Goal: Task Accomplishment & Management: Complete application form

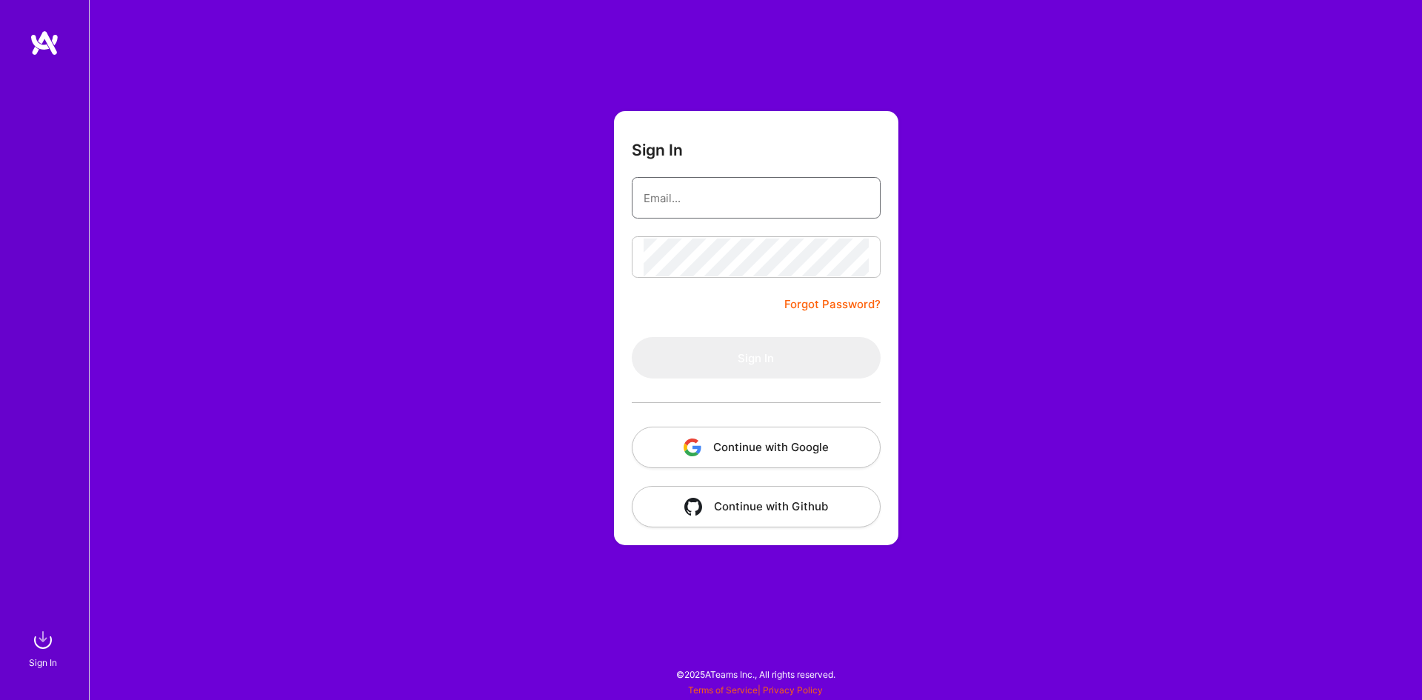
type input "[PERSON_NAME][EMAIL_ADDRESS][DOMAIN_NAME]"
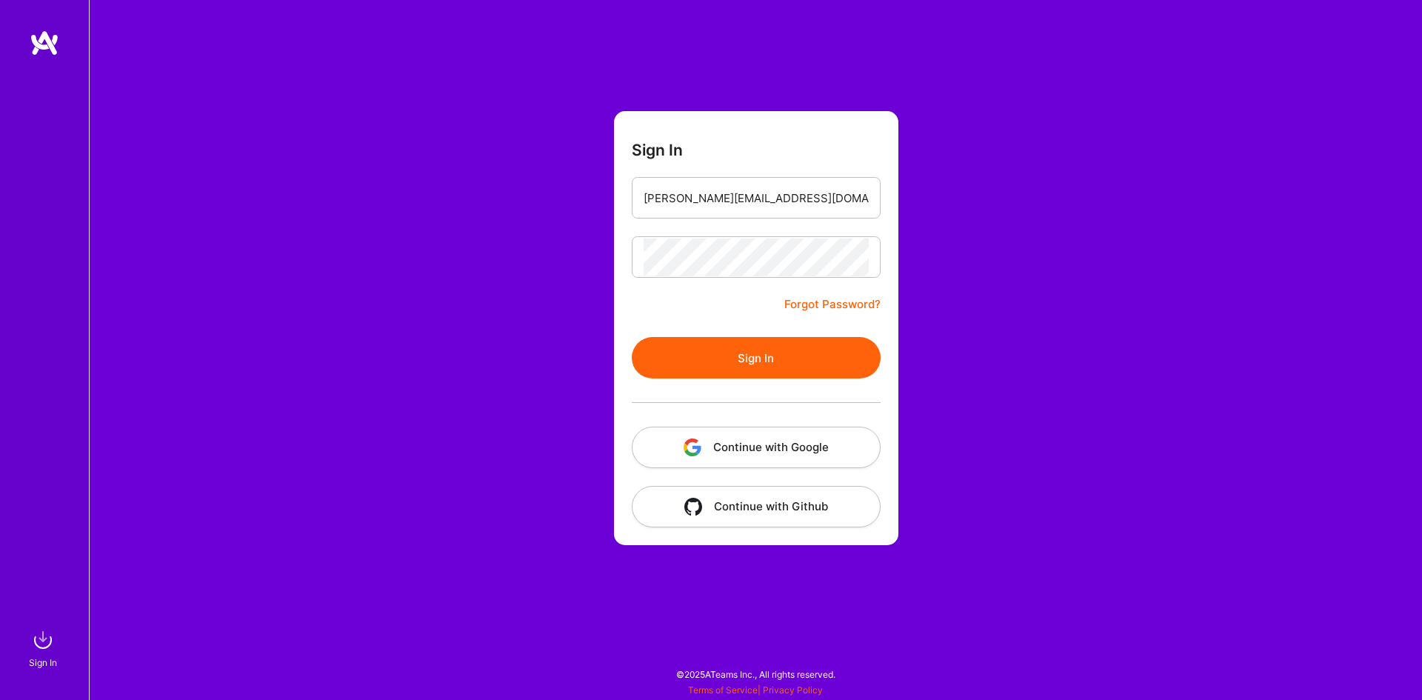
click at [755, 358] on button "Sign In" at bounding box center [756, 357] width 249 height 41
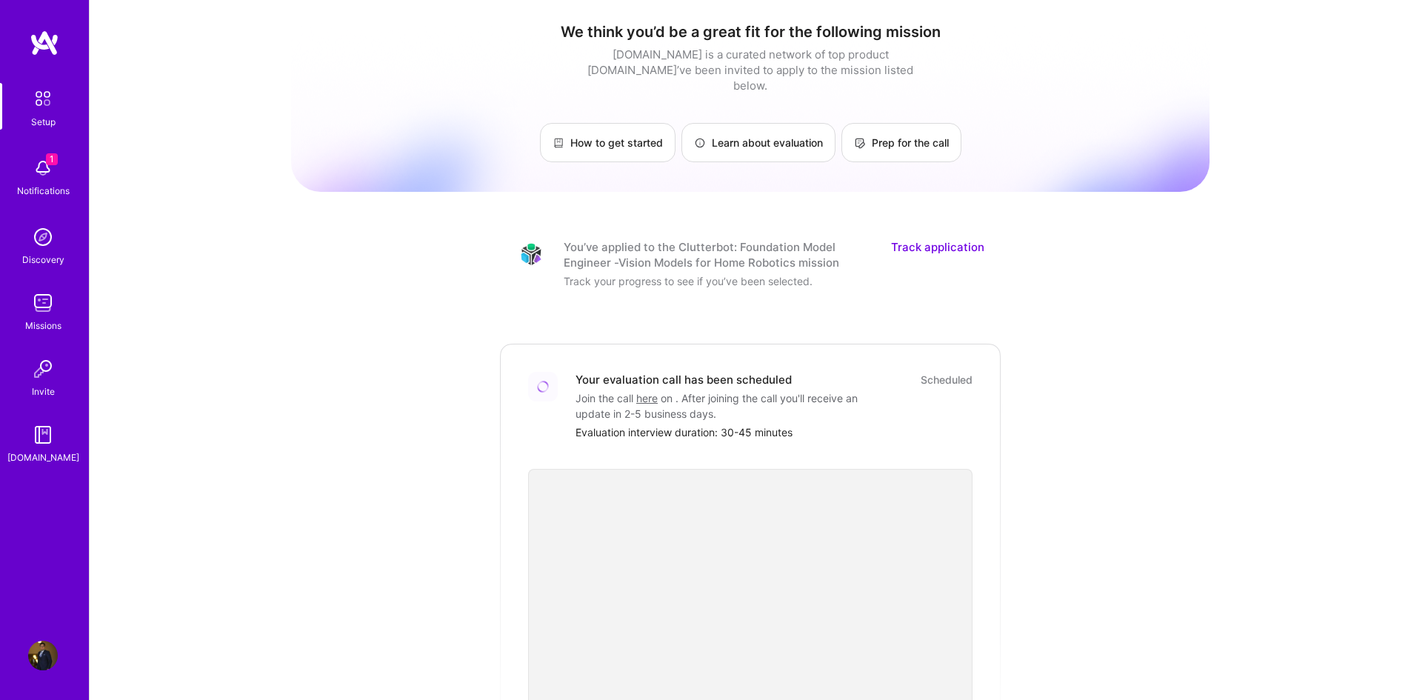
click at [925, 239] on link "Track application" at bounding box center [937, 254] width 93 height 31
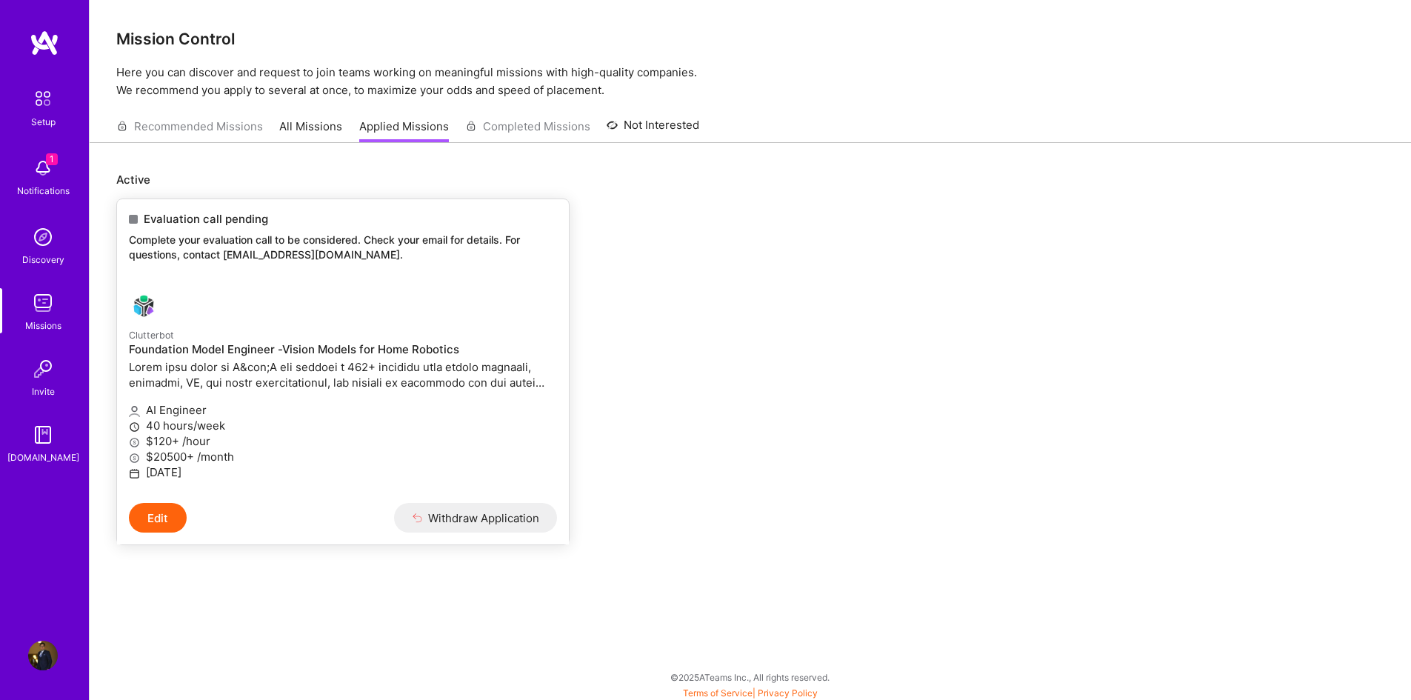
click at [211, 376] on p at bounding box center [343, 374] width 428 height 31
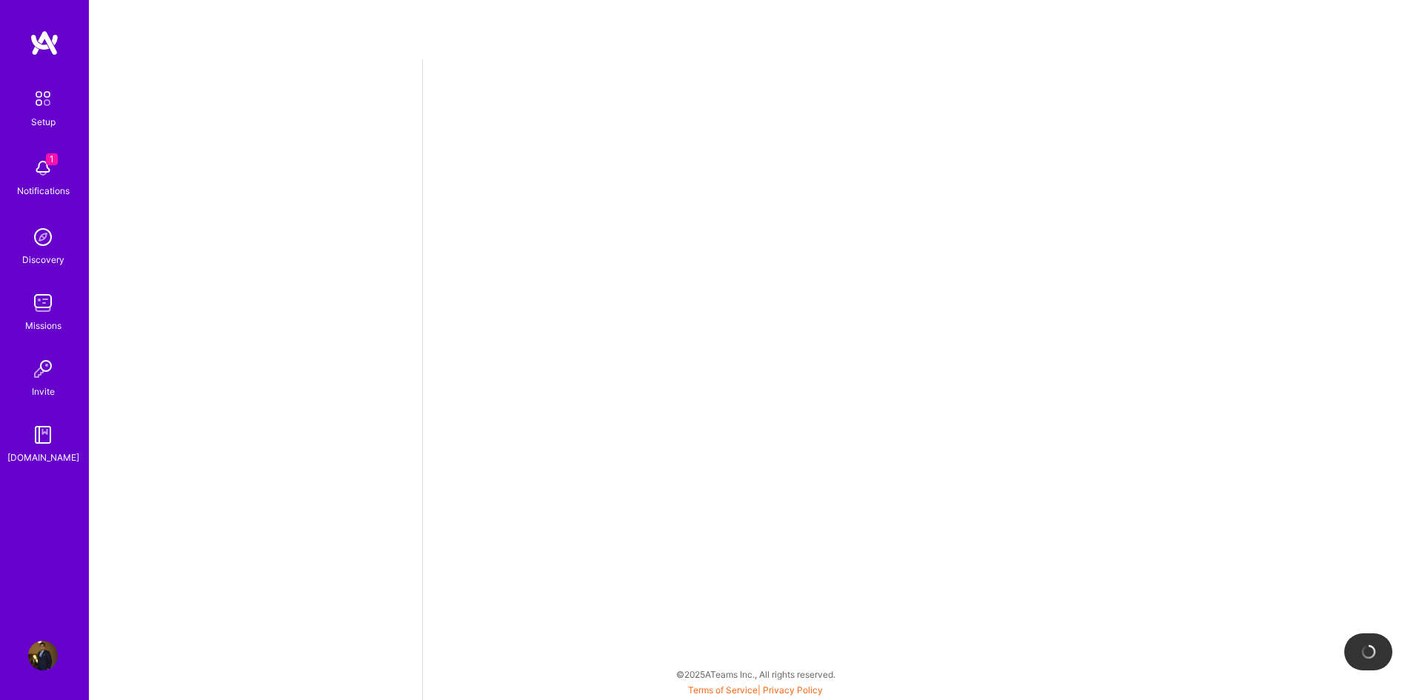
select select "US"
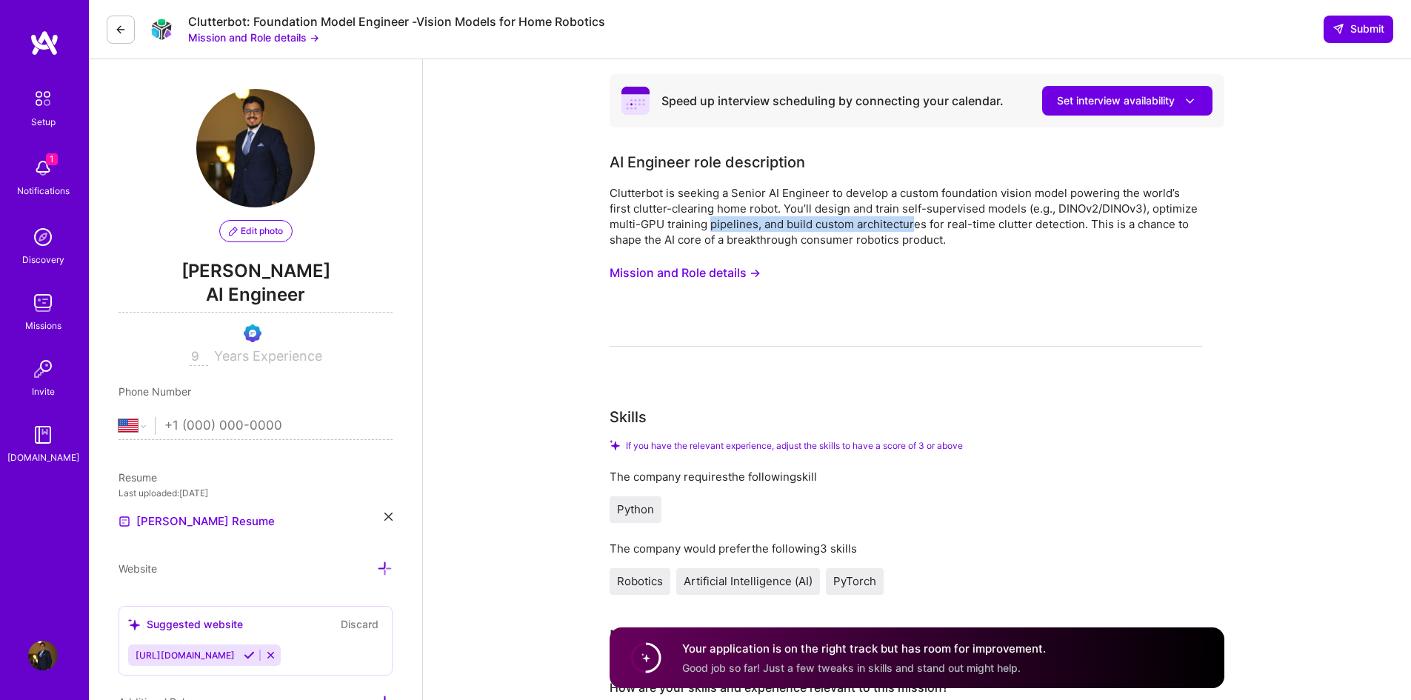
drag, startPoint x: 710, startPoint y: 219, endPoint x: 936, endPoint y: 226, distance: 225.9
click at [925, 224] on div "Clutterbot is seeking a Senior AI Engineer to develop a custom foundation visio…" at bounding box center [905, 216] width 592 height 62
click at [936, 226] on div "Clutterbot is seeking a Senior AI Engineer to develop a custom foundation visio…" at bounding box center [905, 216] width 592 height 62
drag, startPoint x: 1040, startPoint y: 207, endPoint x: 1107, endPoint y: 206, distance: 67.4
click at [1107, 206] on div "Clutterbot is seeking a Senior AI Engineer to develop a custom foundation visio…" at bounding box center [905, 216] width 592 height 62
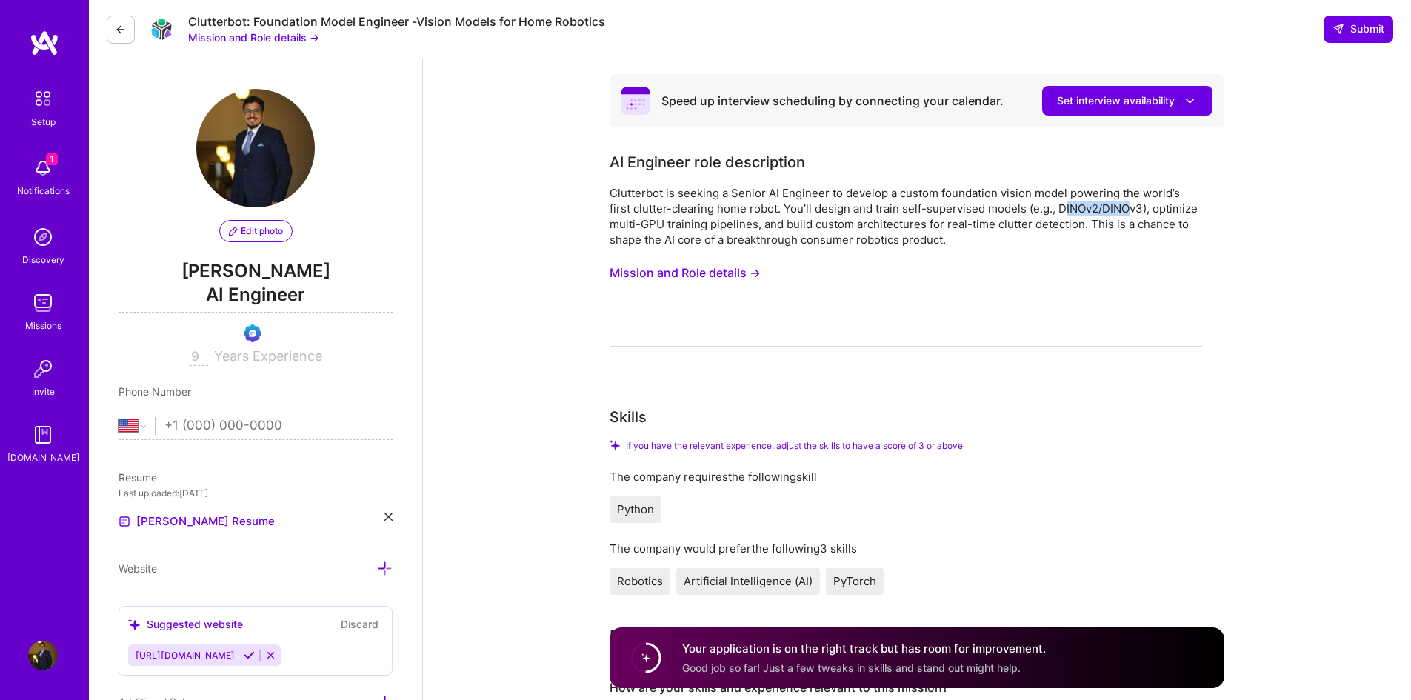
click at [1108, 206] on div "Clutterbot is seeking a Senior AI Engineer to develop a custom foundation visio…" at bounding box center [905, 216] width 592 height 62
drag, startPoint x: 612, startPoint y: 193, endPoint x: 659, endPoint y: 193, distance: 47.4
click at [659, 193] on div "Clutterbot is seeking a Senior AI Engineer to develop a custom foundation visio…" at bounding box center [905, 216] width 592 height 62
click at [687, 194] on div "Clutterbot is seeking a Senior AI Engineer to develop a custom foundation visio…" at bounding box center [905, 216] width 592 height 62
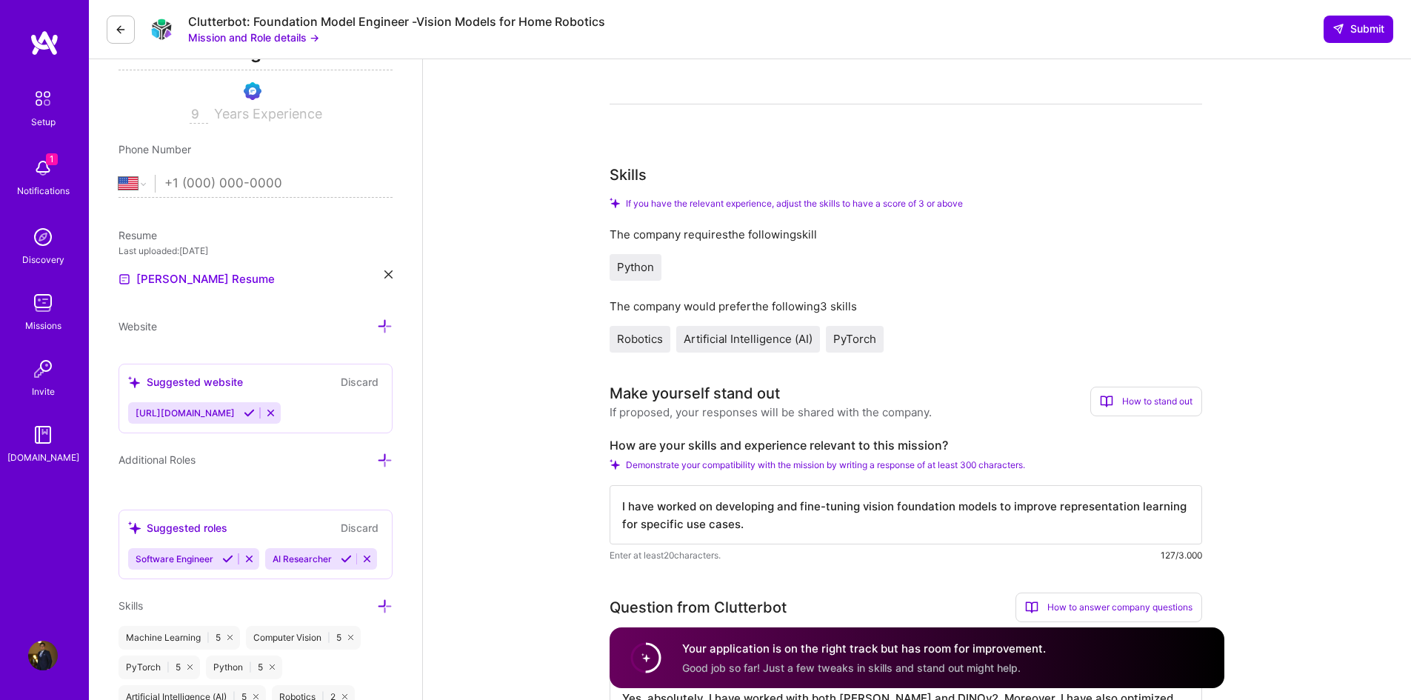
scroll to position [222, 0]
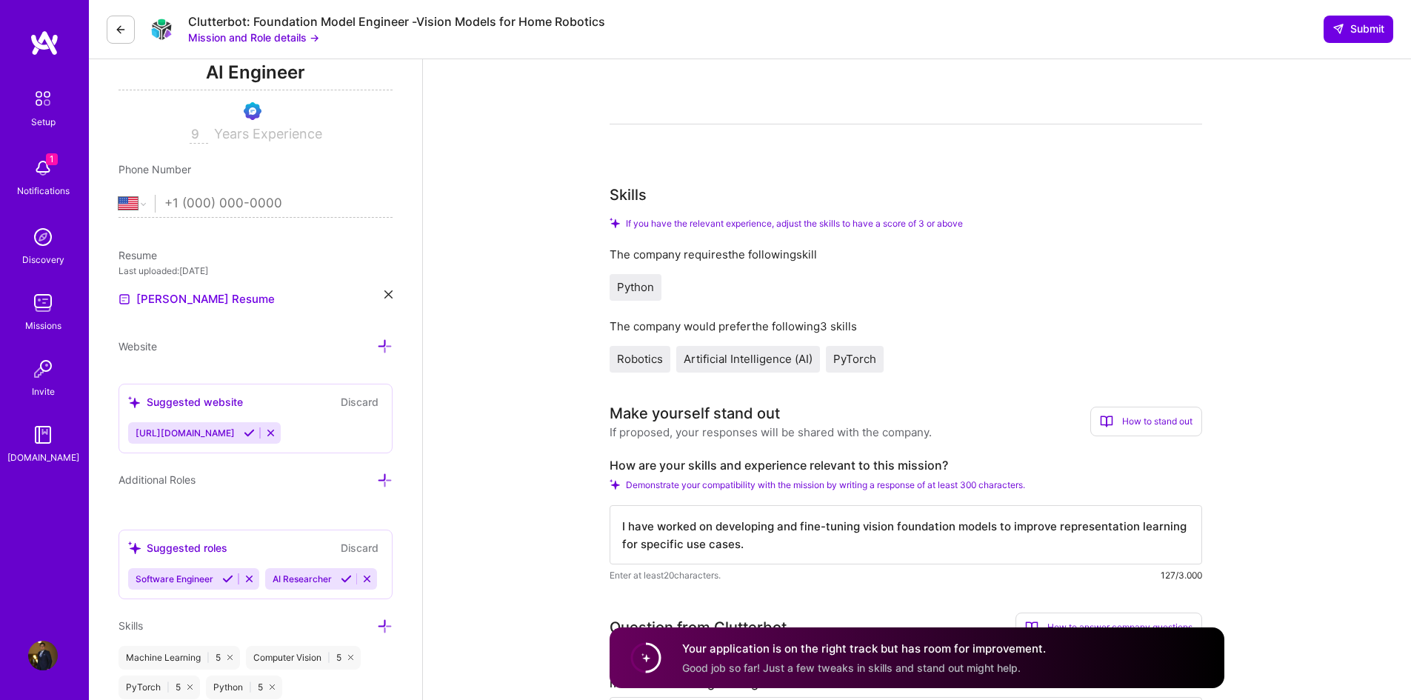
click at [38, 165] on img at bounding box center [43, 168] width 30 height 30
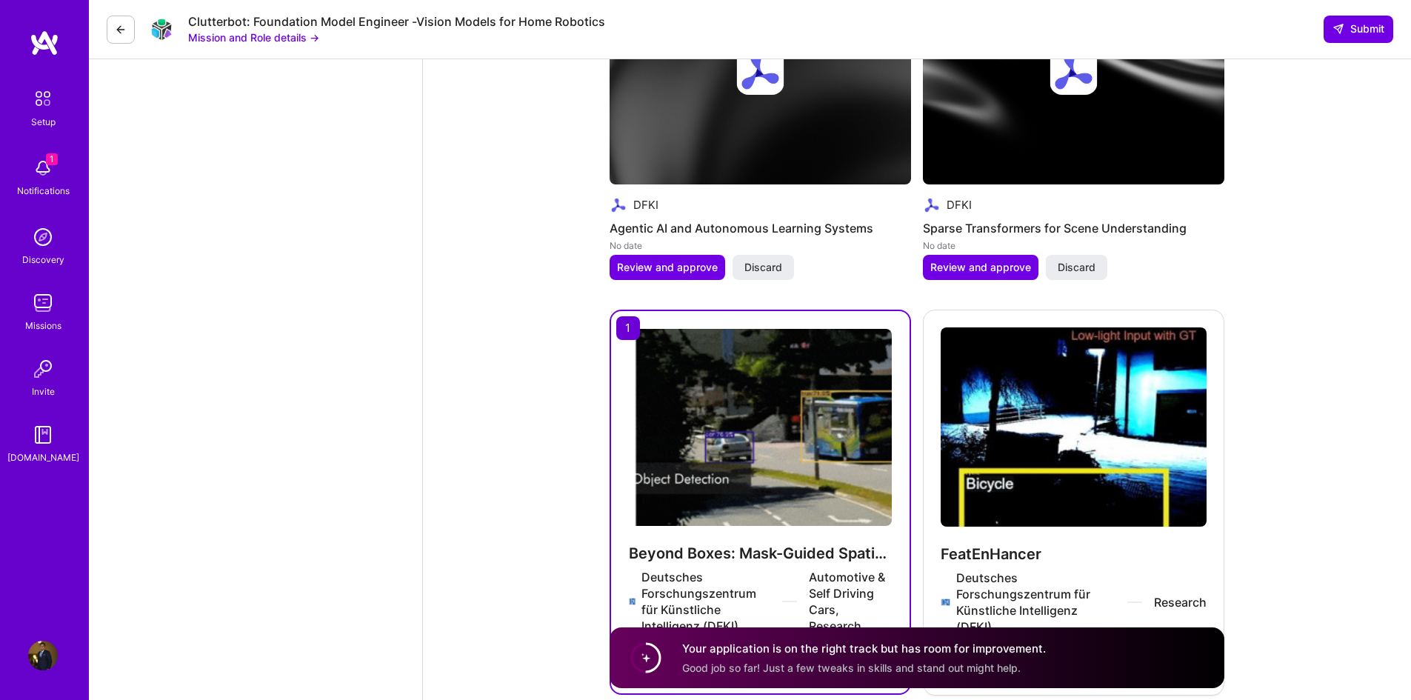
scroll to position [1999, 0]
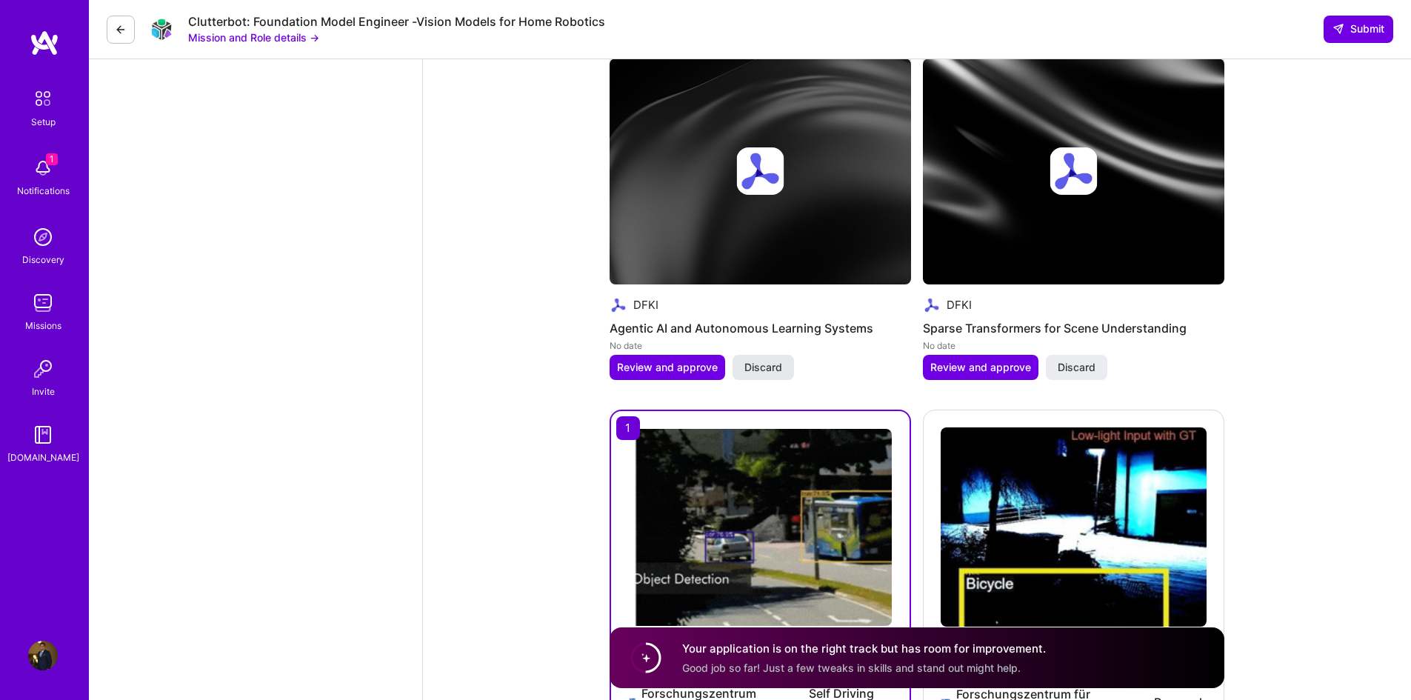
click at [760, 360] on span "Discard" at bounding box center [763, 367] width 38 height 15
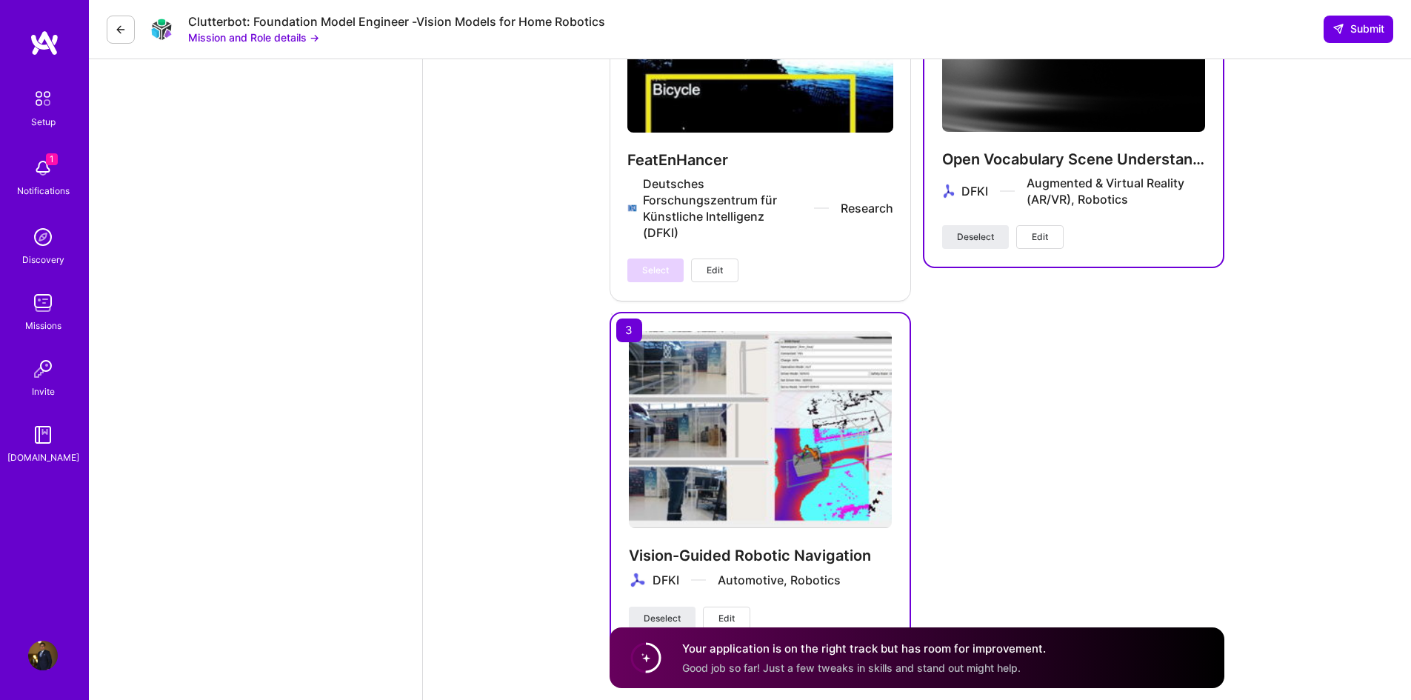
scroll to position [2471, 0]
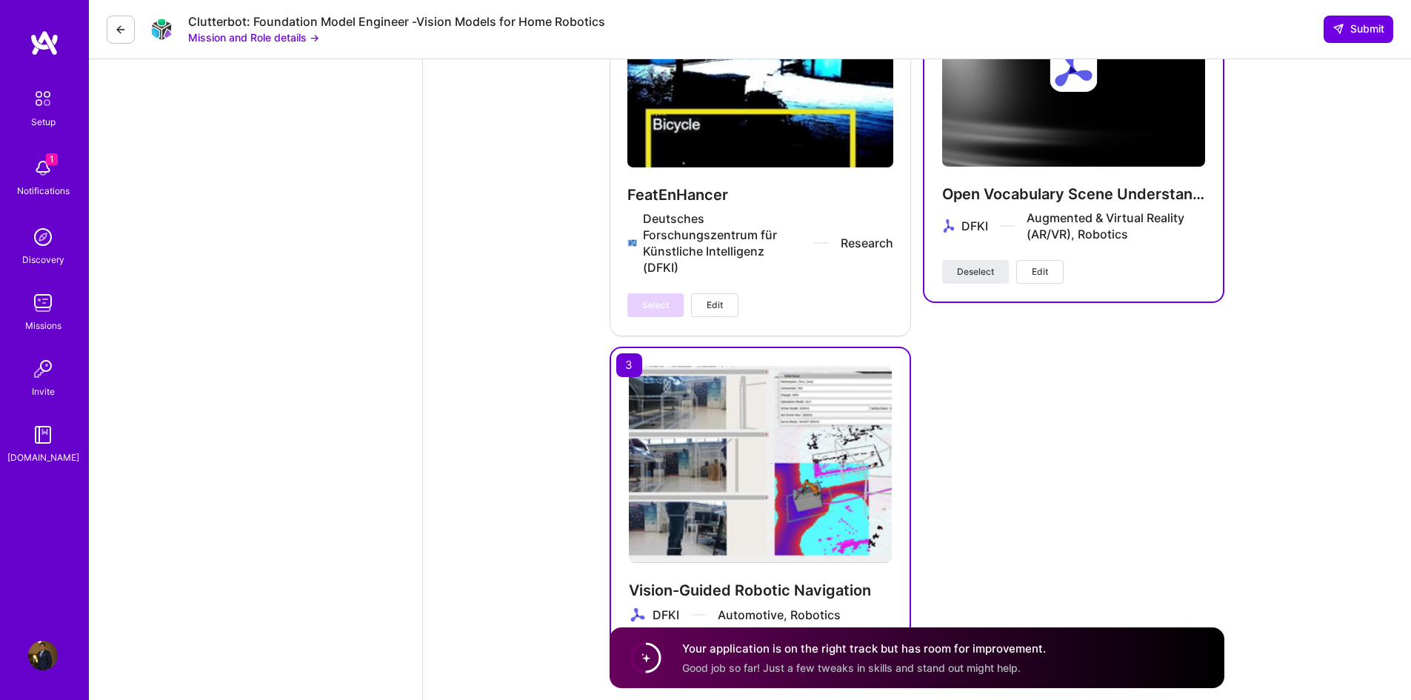
click at [745, 167] on div "FeatEnHancer Deutsches Forschungszentrum für Künstliche Intelligenz (DFKI) Rese…" at bounding box center [759, 142] width 301 height 384
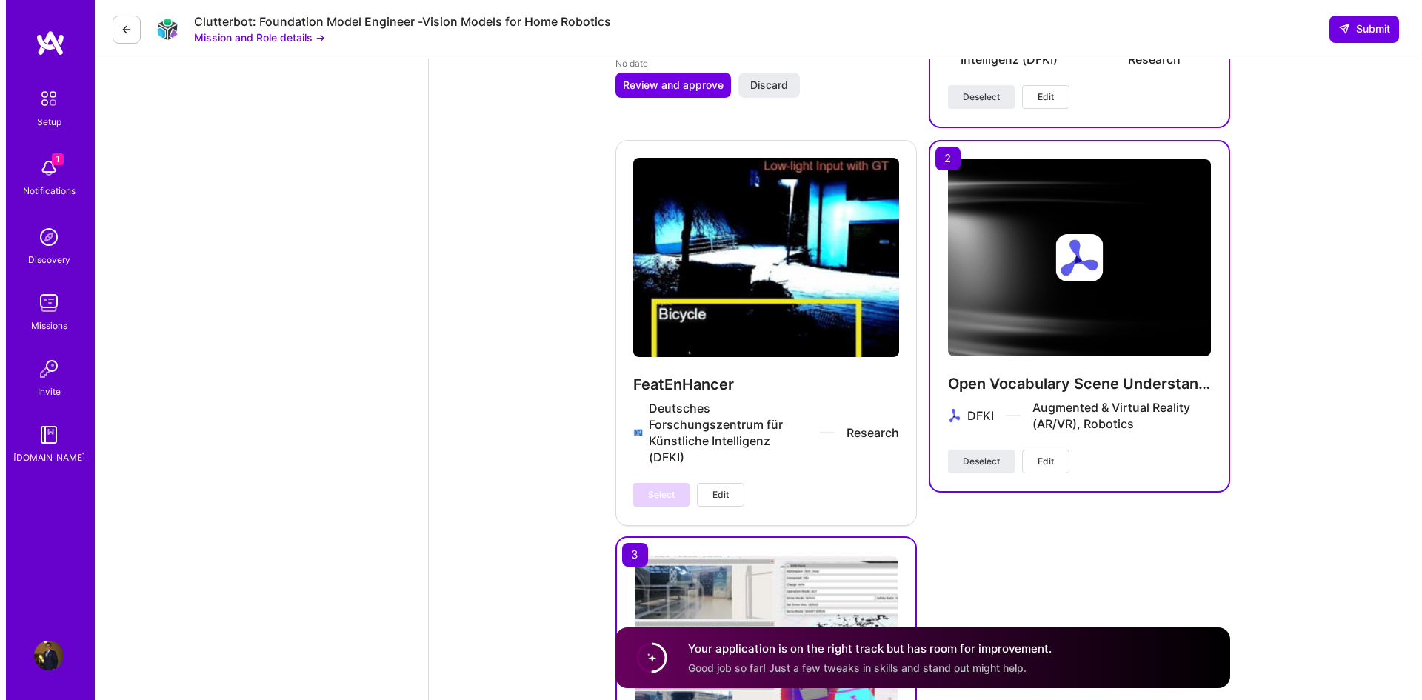
scroll to position [2249, 0]
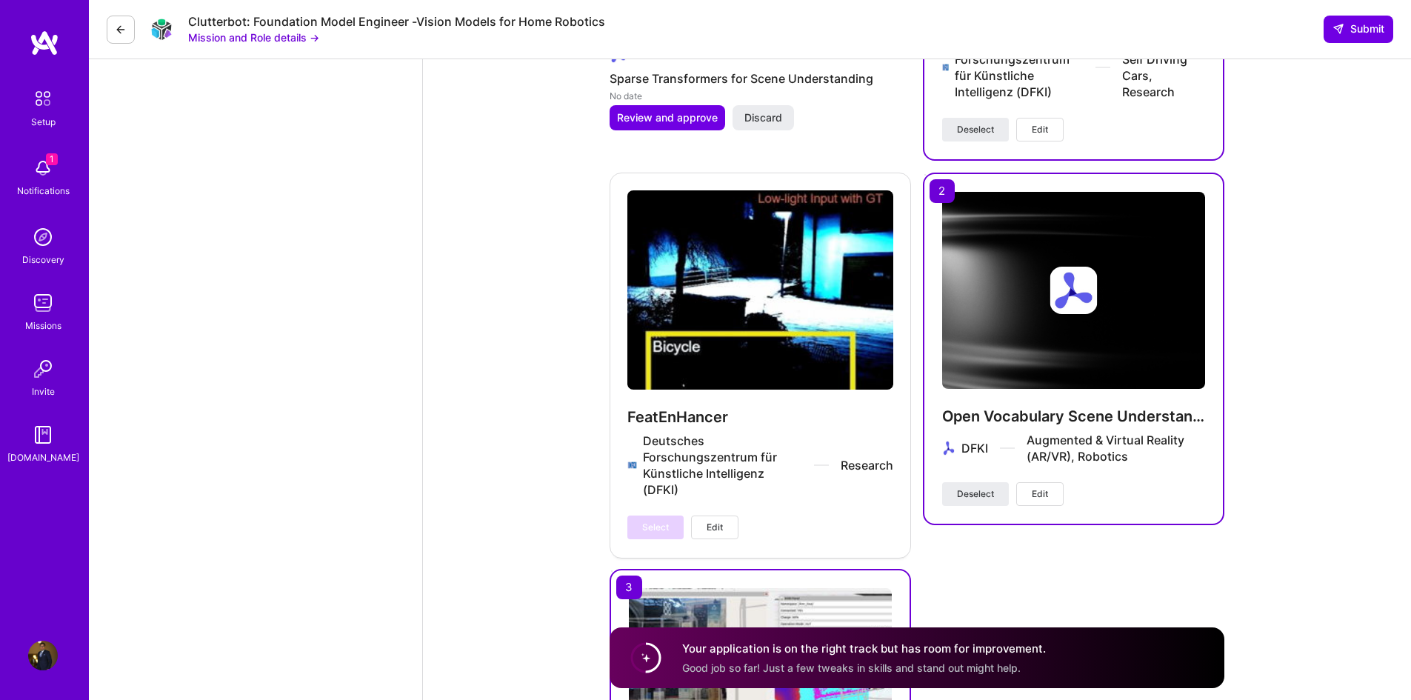
click at [714, 521] on span "Edit" at bounding box center [714, 527] width 16 height 13
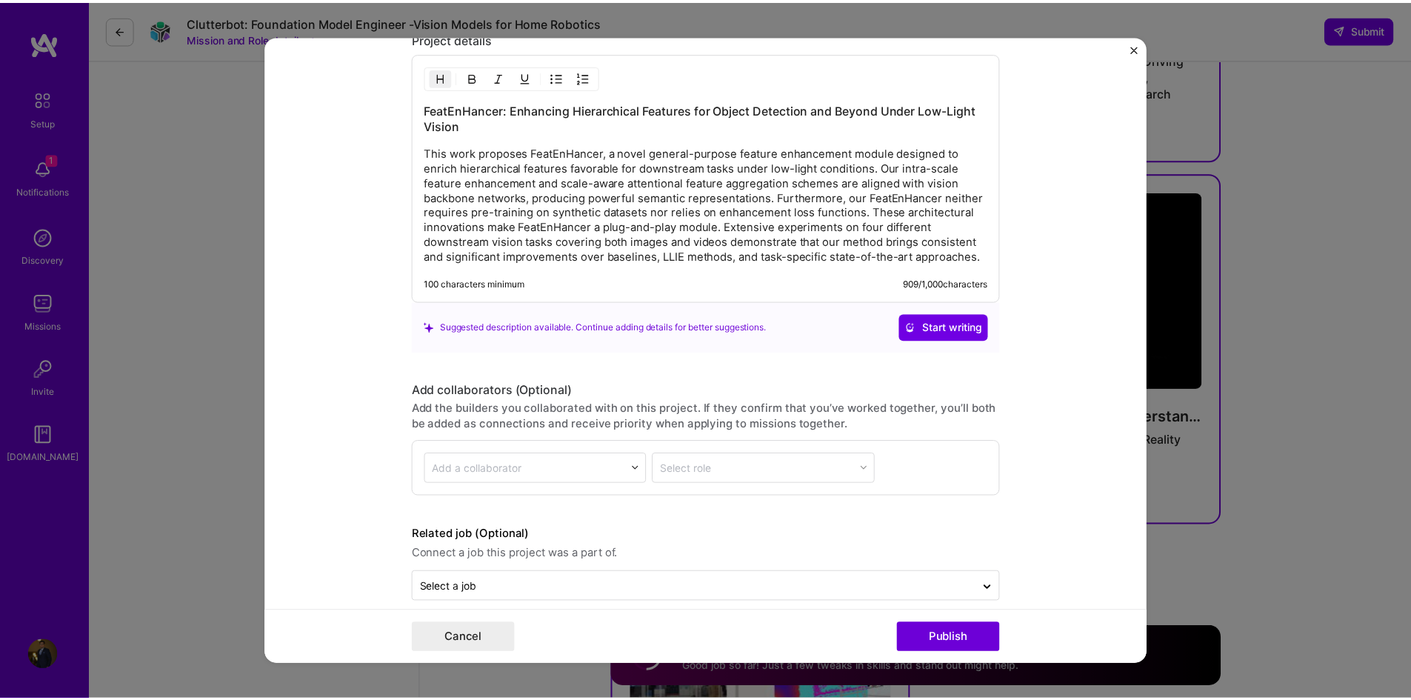
scroll to position [1756, 0]
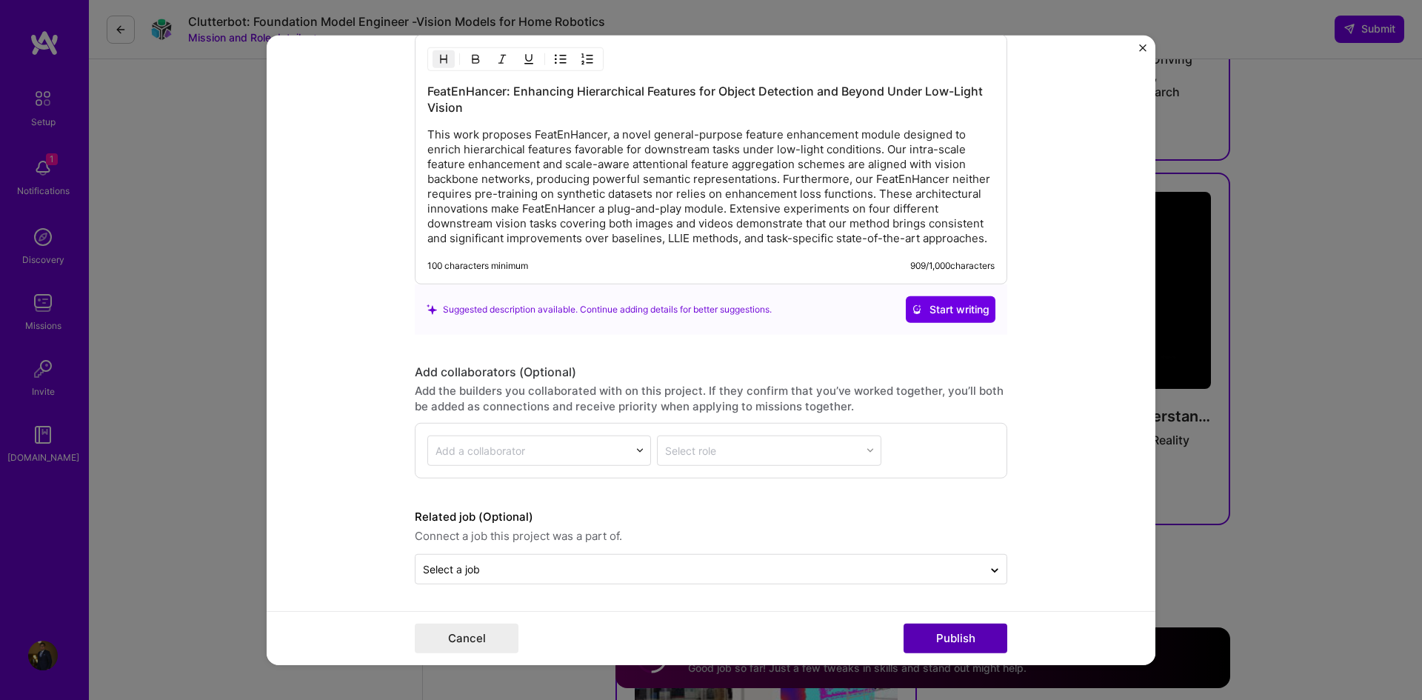
click at [946, 642] on button "Publish" at bounding box center [955, 638] width 104 height 30
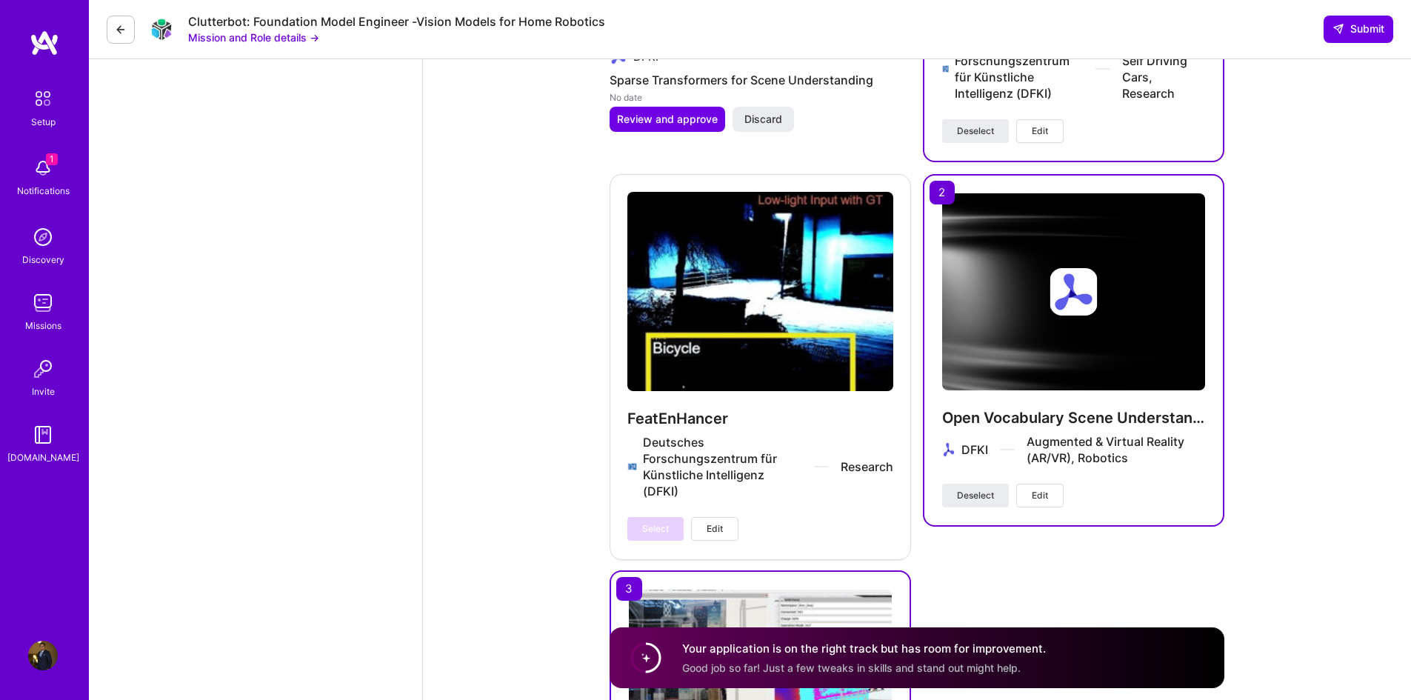
scroll to position [2249, 0]
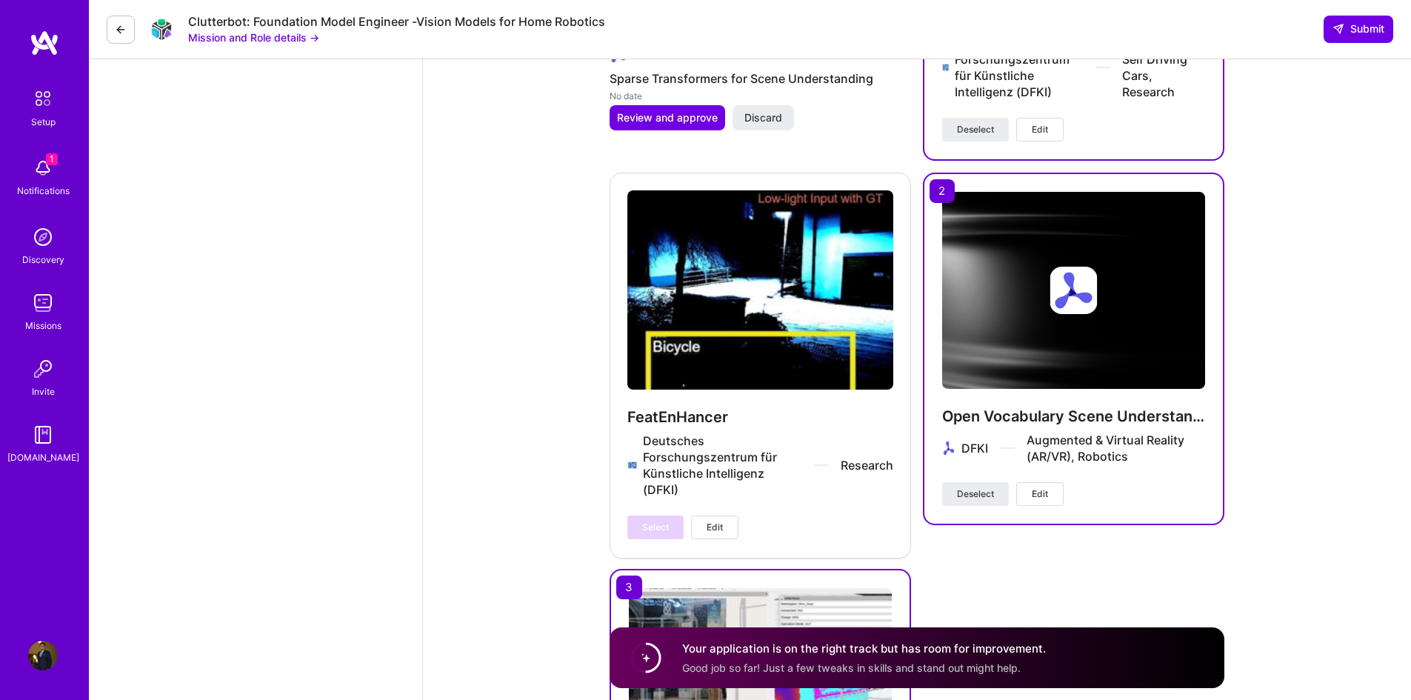
click at [655, 515] on div "Select Edit" at bounding box center [682, 527] width 111 height 24
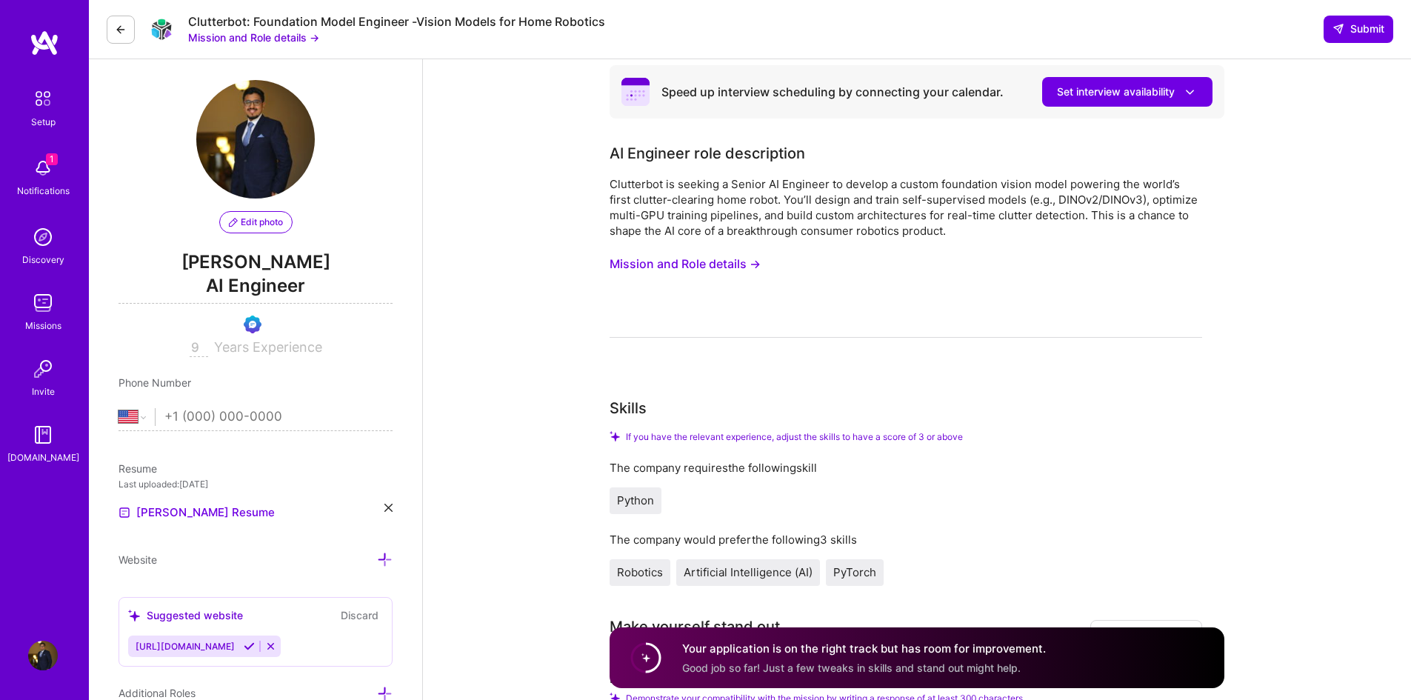
scroll to position [0, 0]
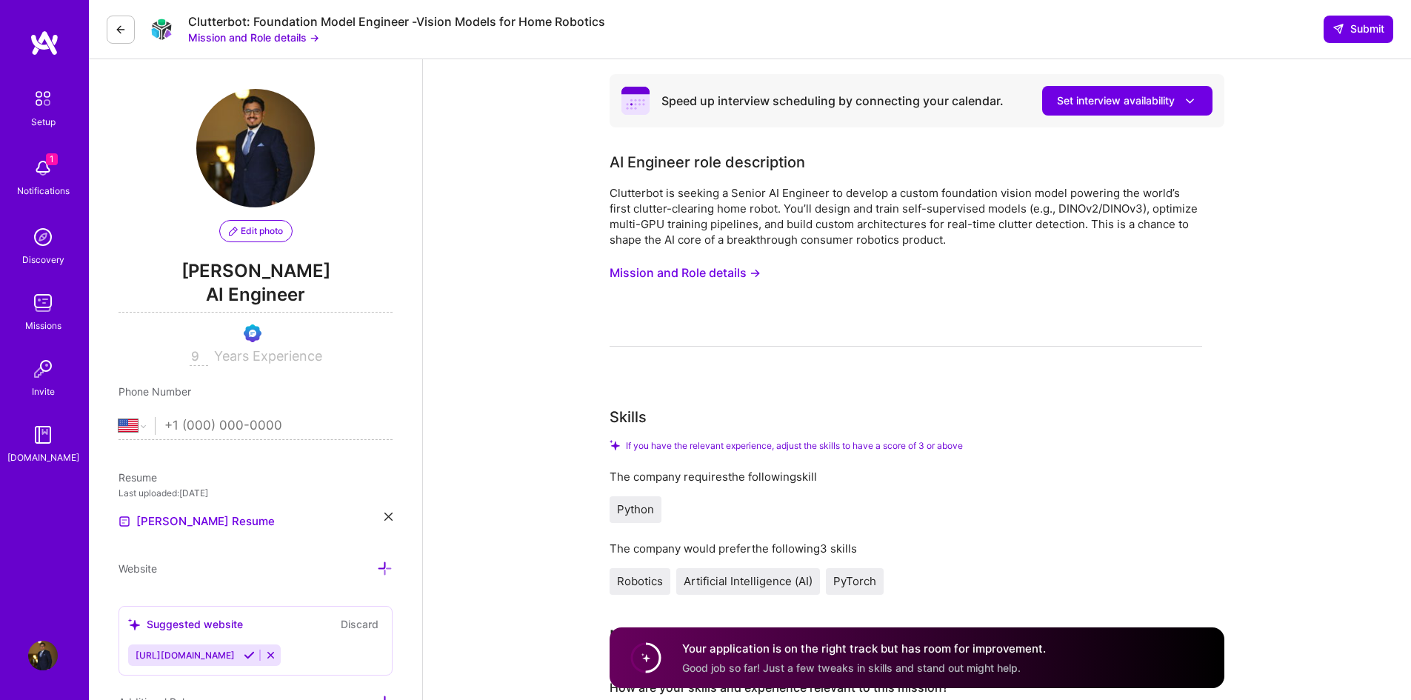
click at [667, 272] on button "Mission and Role details →" at bounding box center [684, 272] width 151 height 27
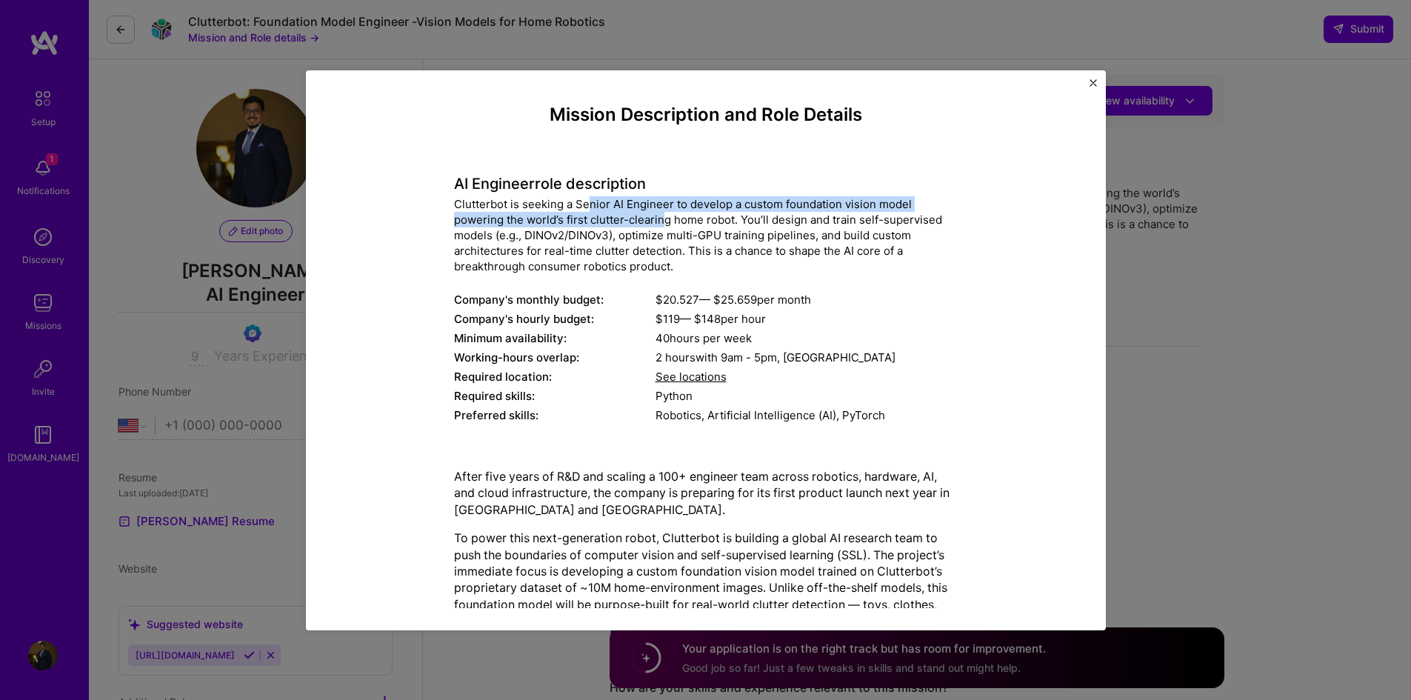
drag, startPoint x: 586, startPoint y: 202, endPoint x: 655, endPoint y: 227, distance: 72.4
click at [655, 227] on div "Clutterbot is seeking a Senior AI Engineer to develop a custom foundation visio…" at bounding box center [706, 235] width 504 height 78
click at [654, 227] on div "Clutterbot is seeking a Senior AI Engineer to develop a custom foundation visio…" at bounding box center [706, 235] width 504 height 78
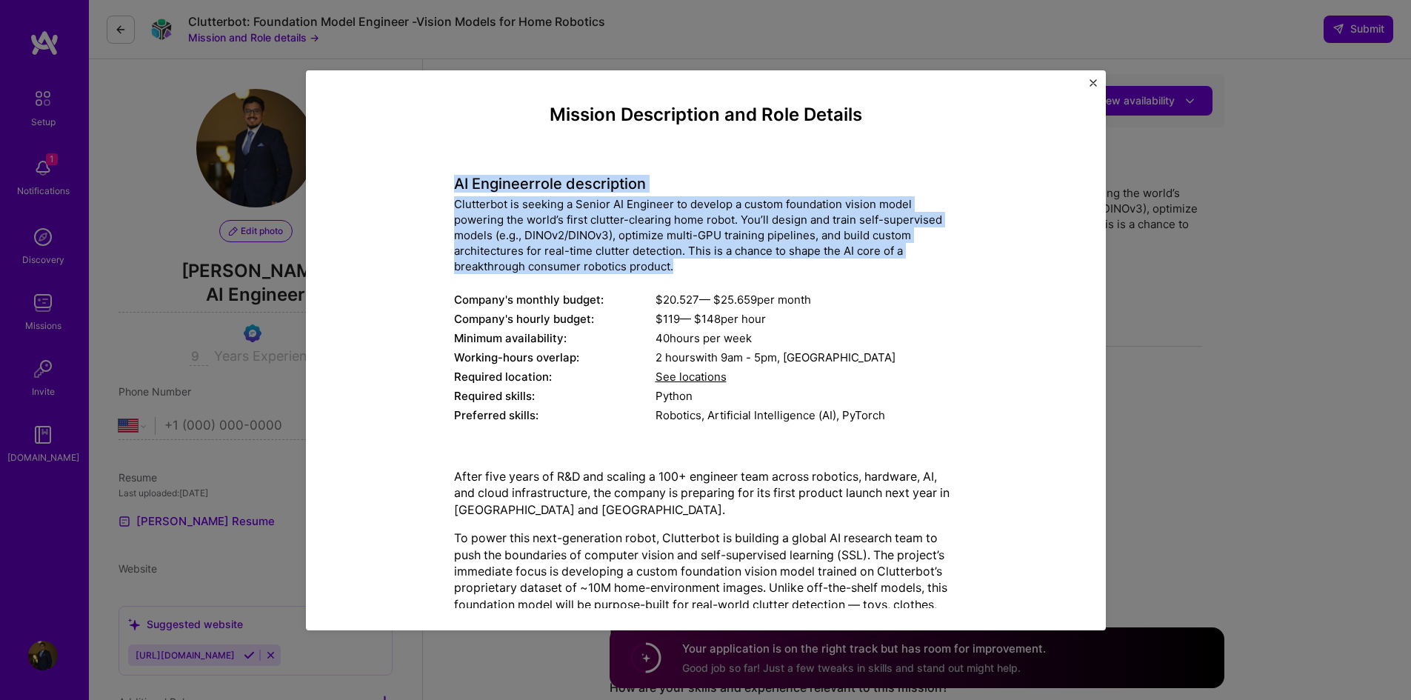
drag, startPoint x: 449, startPoint y: 190, endPoint x: 639, endPoint y: 255, distance: 201.4
click at [683, 269] on div "AI Engineer role description Clutterbot is seeking a Senior AI Engineer to deve…" at bounding box center [706, 291] width 504 height 272
copy div "AI Engineer role description Clutterbot is seeking a Senior AI Engineer to deve…"
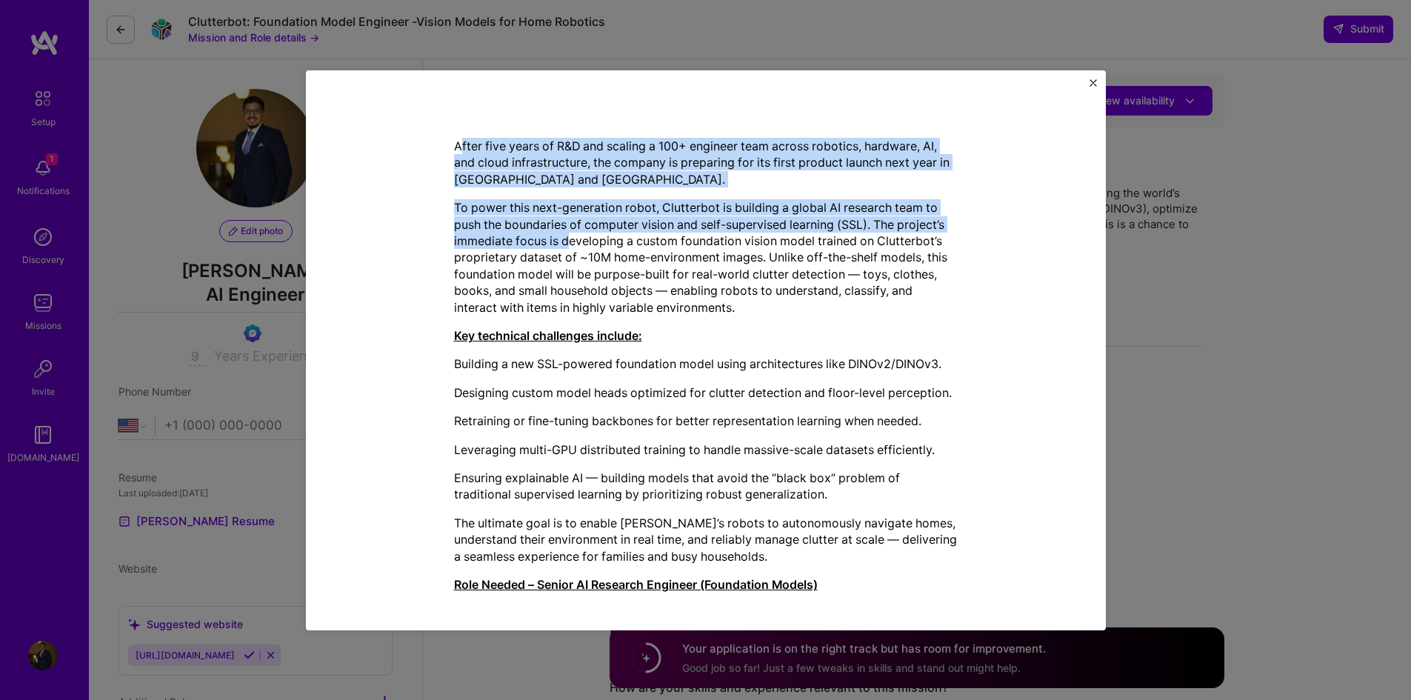
scroll to position [444, 0]
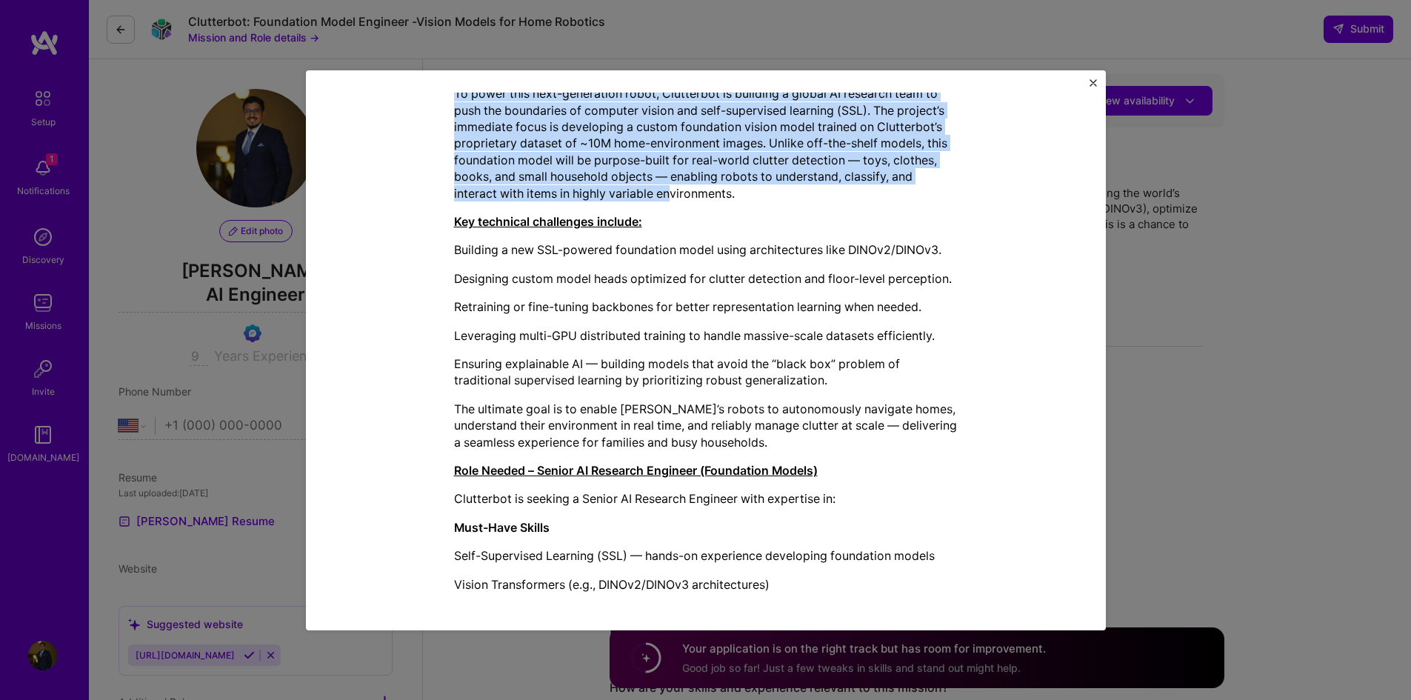
drag, startPoint x: 445, startPoint y: 176, endPoint x: 671, endPoint y: 191, distance: 226.3
click at [670, 191] on div "Mission Description and Role Details AI Engineer role description Clutterbot is…" at bounding box center [706, 203] width 732 height 1087
click at [673, 190] on p "To power this next-generation robot, Clutterbot is building a global AI researc…" at bounding box center [706, 143] width 504 height 116
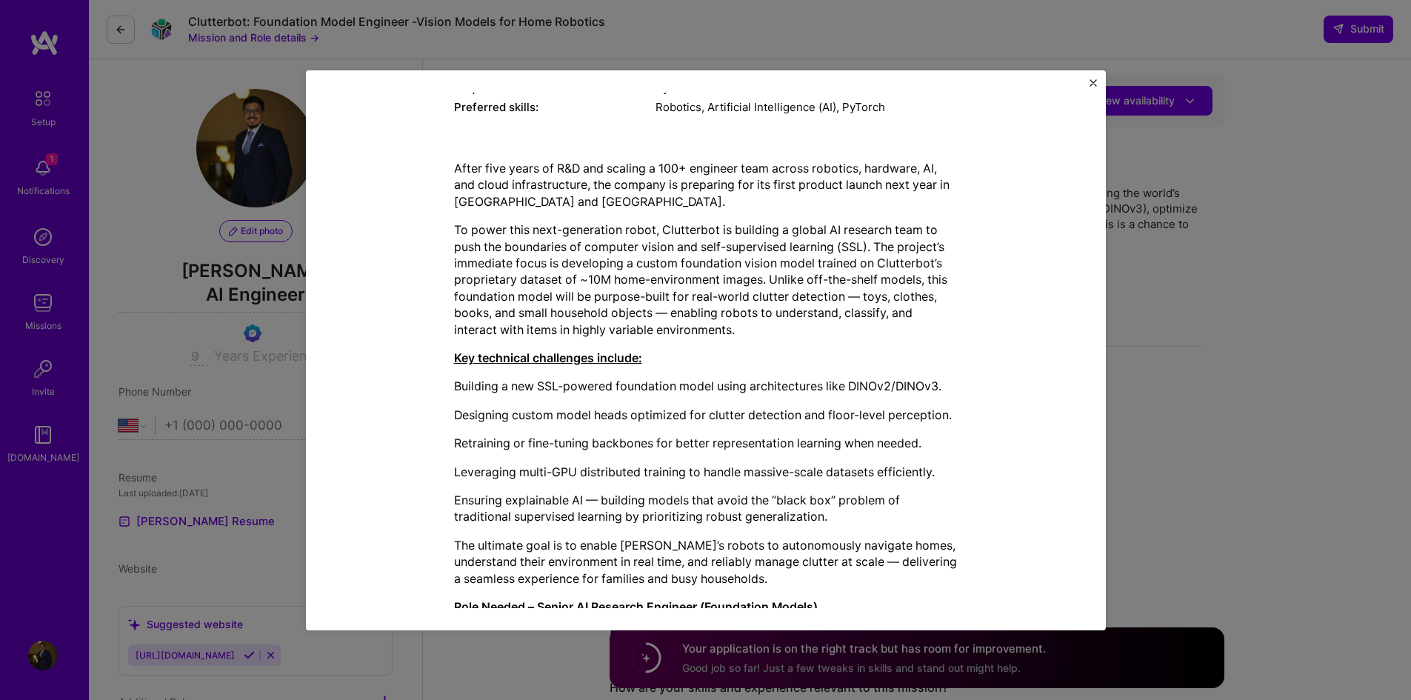
scroll to position [296, 0]
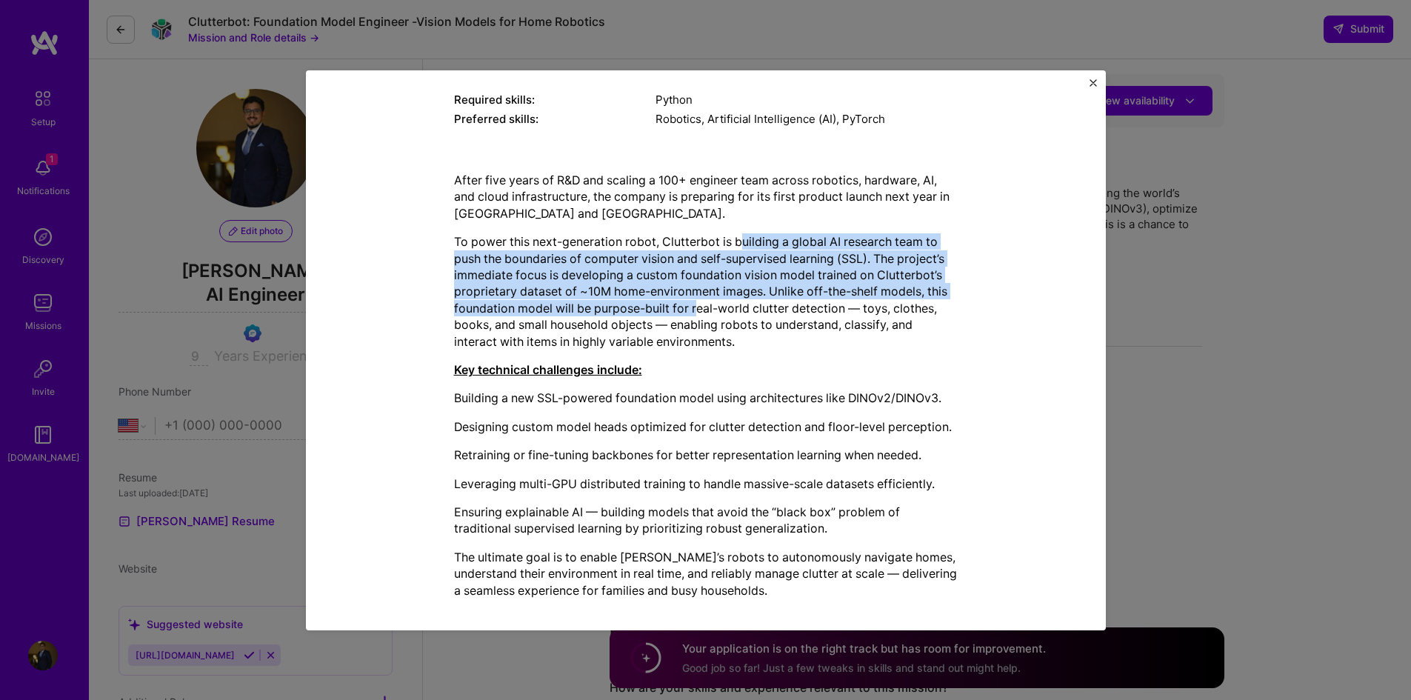
drag, startPoint x: 751, startPoint y: 241, endPoint x: 690, endPoint y: 313, distance: 94.1
click at [690, 313] on p "To power this next-generation robot, Clutterbot is building a global AI researc…" at bounding box center [706, 291] width 504 height 116
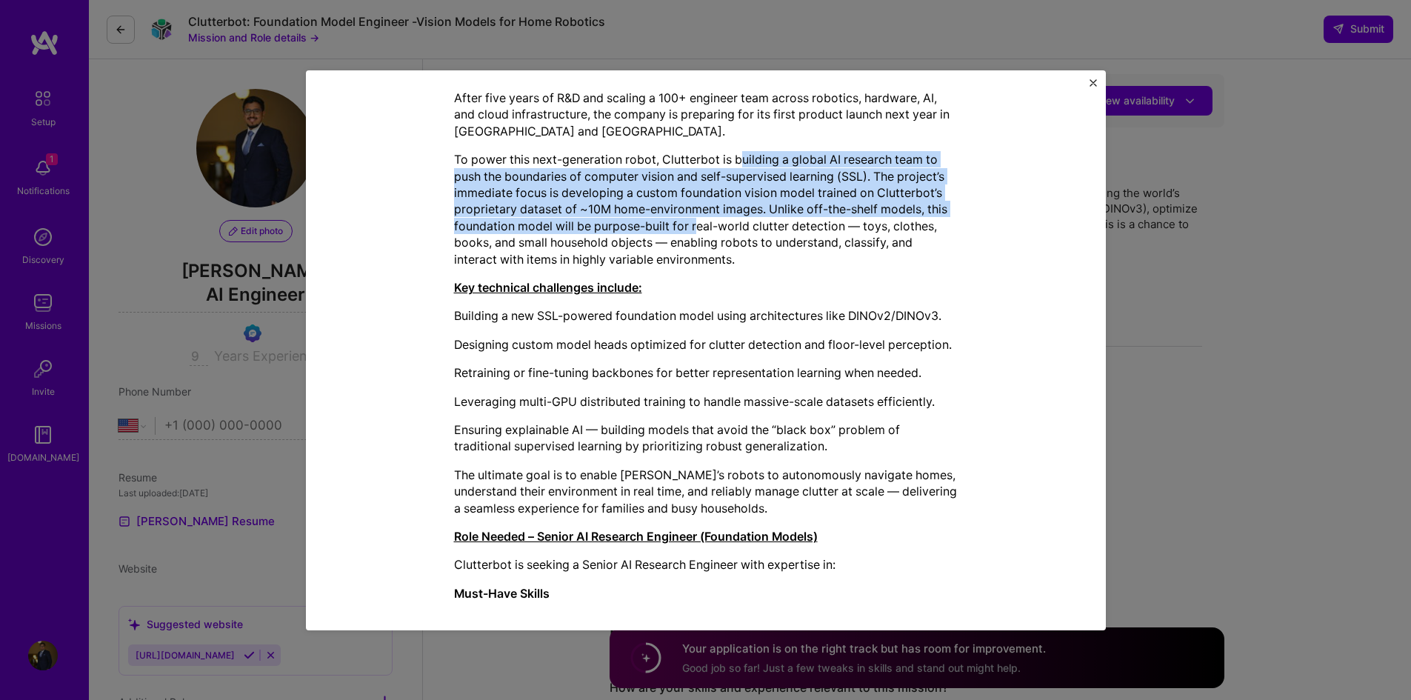
scroll to position [444, 0]
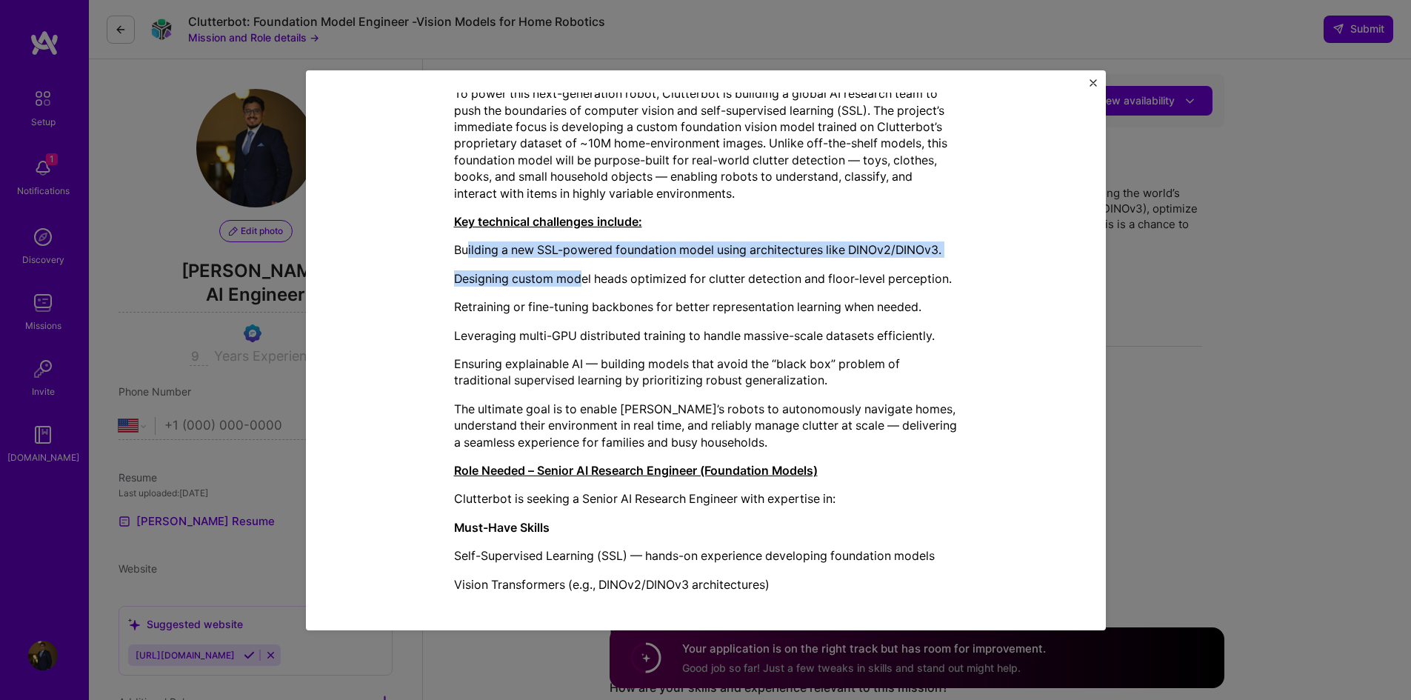
drag, startPoint x: 463, startPoint y: 241, endPoint x: 578, endPoint y: 270, distance: 118.2
click at [578, 270] on div "After five years of R&D and scaling a 100+ engineer team across robotics, hardw…" at bounding box center [706, 379] width 504 height 711
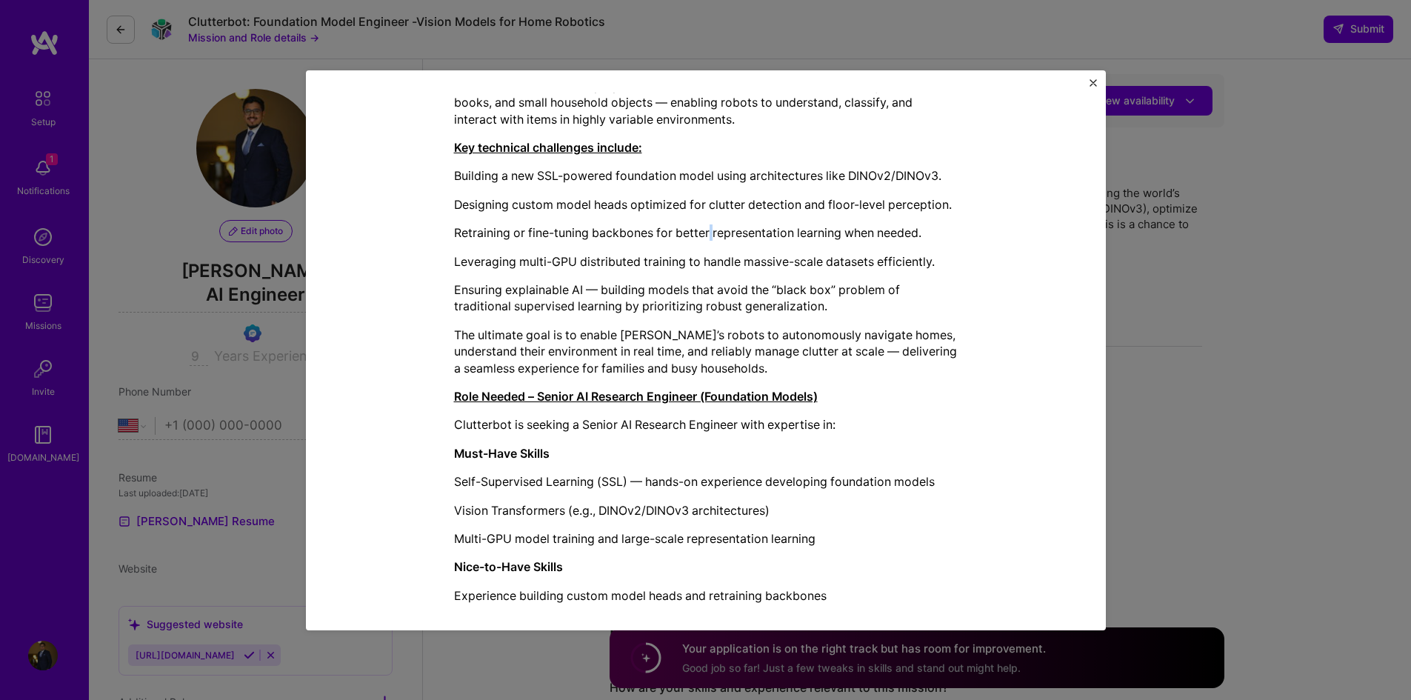
click at [707, 220] on div "After five years of R&D and scaling a 100+ engineer team across robotics, hardw…" at bounding box center [706, 305] width 504 height 711
drag, startPoint x: 661, startPoint y: 230, endPoint x: 686, endPoint y: 232, distance: 24.5
click at [663, 231] on p "Retraining or fine-tuning backbones for better representation learning when nee…" at bounding box center [706, 232] width 504 height 16
drag, startPoint x: 585, startPoint y: 227, endPoint x: 875, endPoint y: 230, distance: 290.3
click at [875, 230] on p "Retraining or fine-tuning backbones for better representation learning when nee…" at bounding box center [706, 232] width 504 height 16
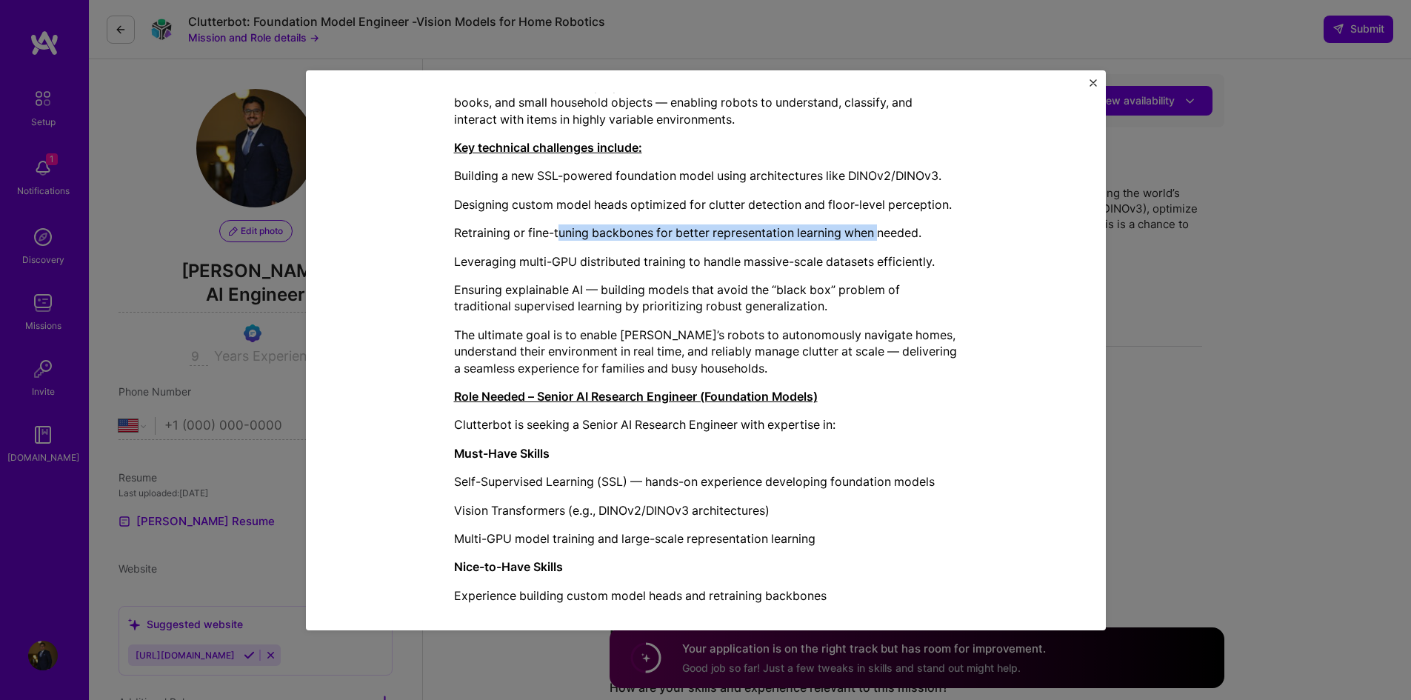
click at [875, 230] on p "Retraining or fine-tuning backbones for better representation learning when nee…" at bounding box center [706, 232] width 504 height 16
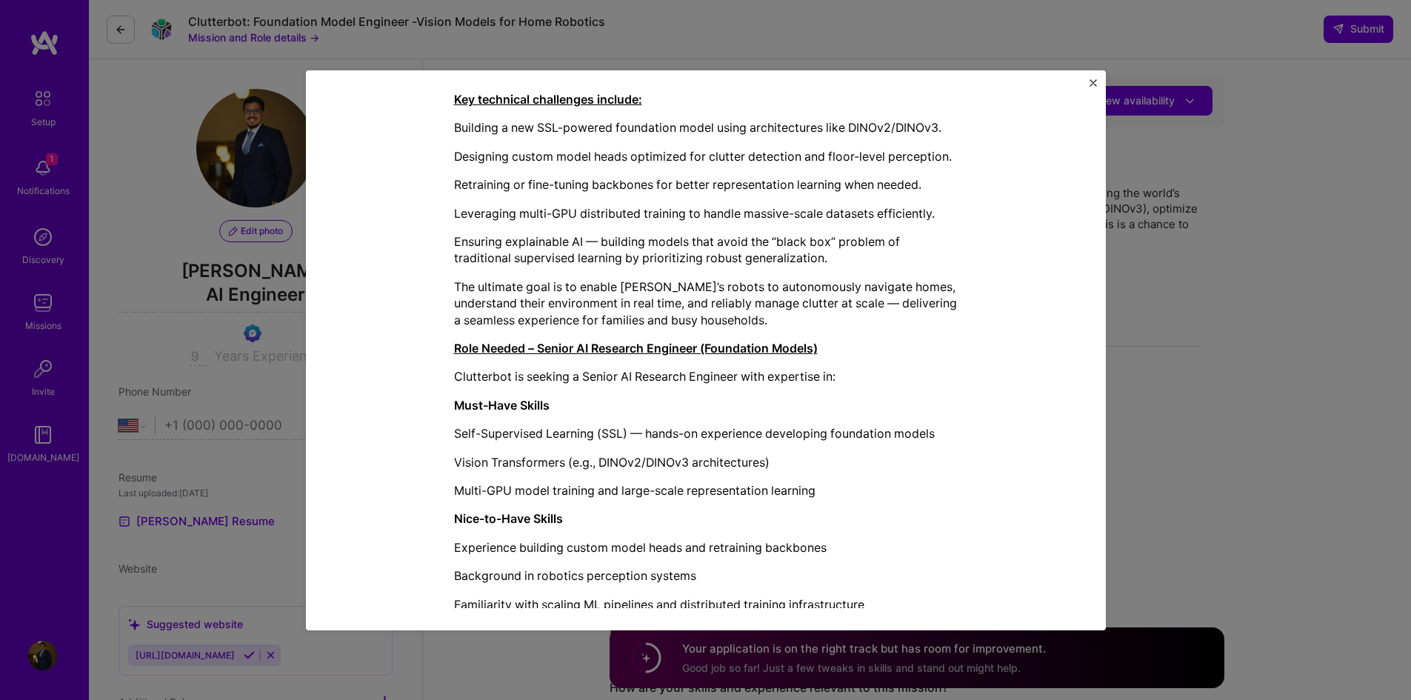
scroll to position [592, 0]
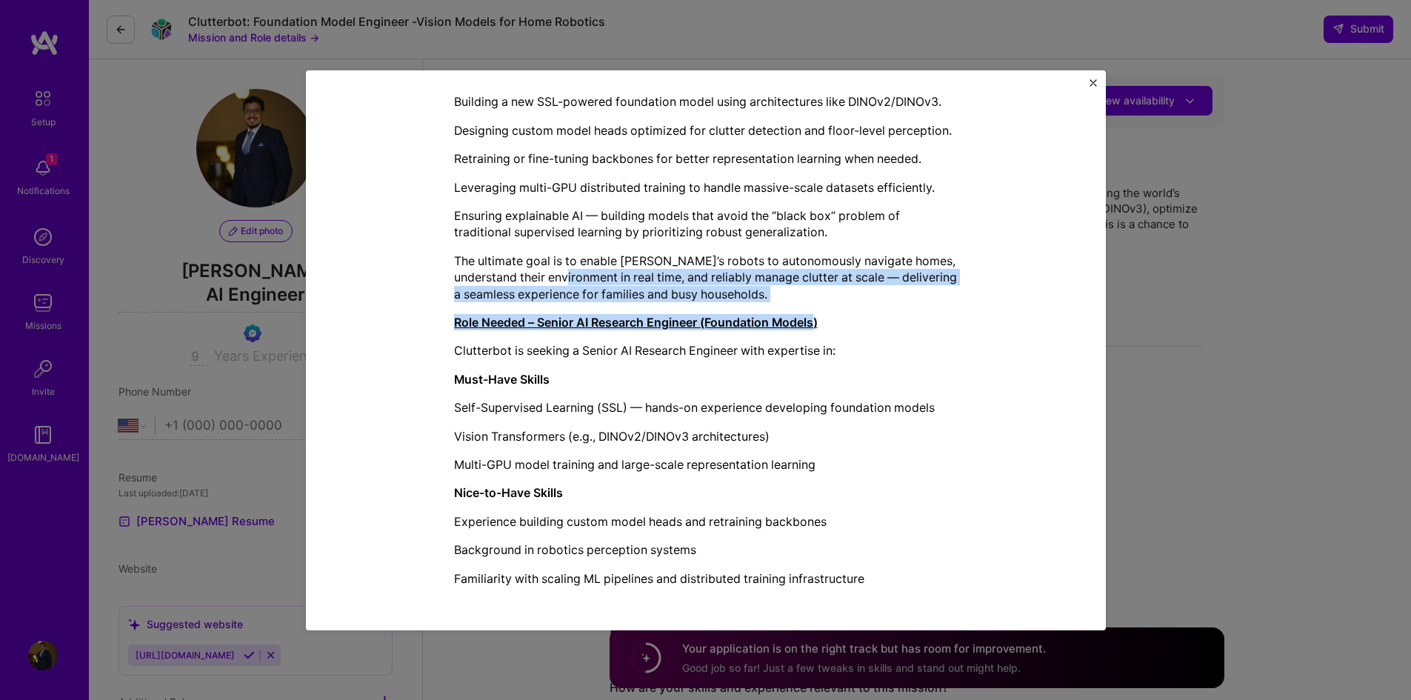
drag, startPoint x: 587, startPoint y: 277, endPoint x: 813, endPoint y: 306, distance: 227.7
click at [813, 306] on div "After five years of R&D and scaling a 100+ engineer team across robotics, hardw…" at bounding box center [706, 231] width 504 height 711
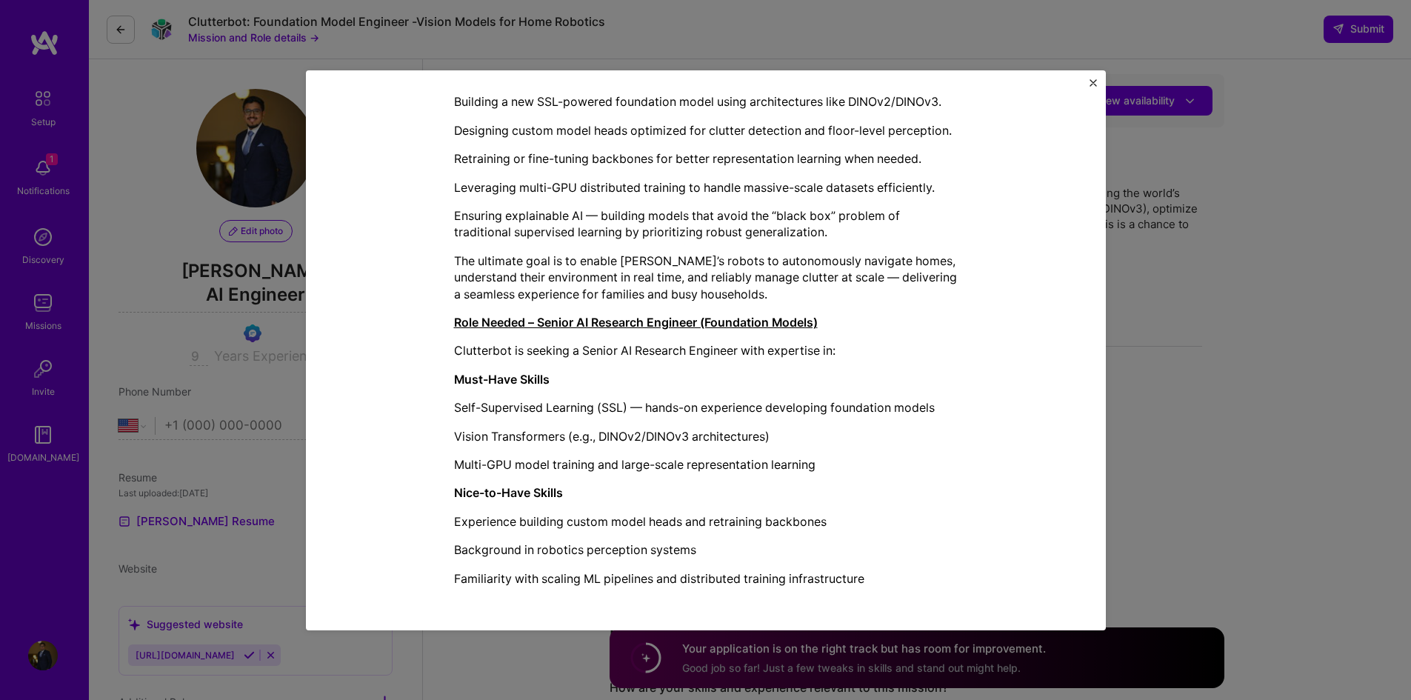
click at [814, 306] on div "After five years of R&D and scaling a 100+ engineer team across robotics, hardw…" at bounding box center [706, 231] width 504 height 711
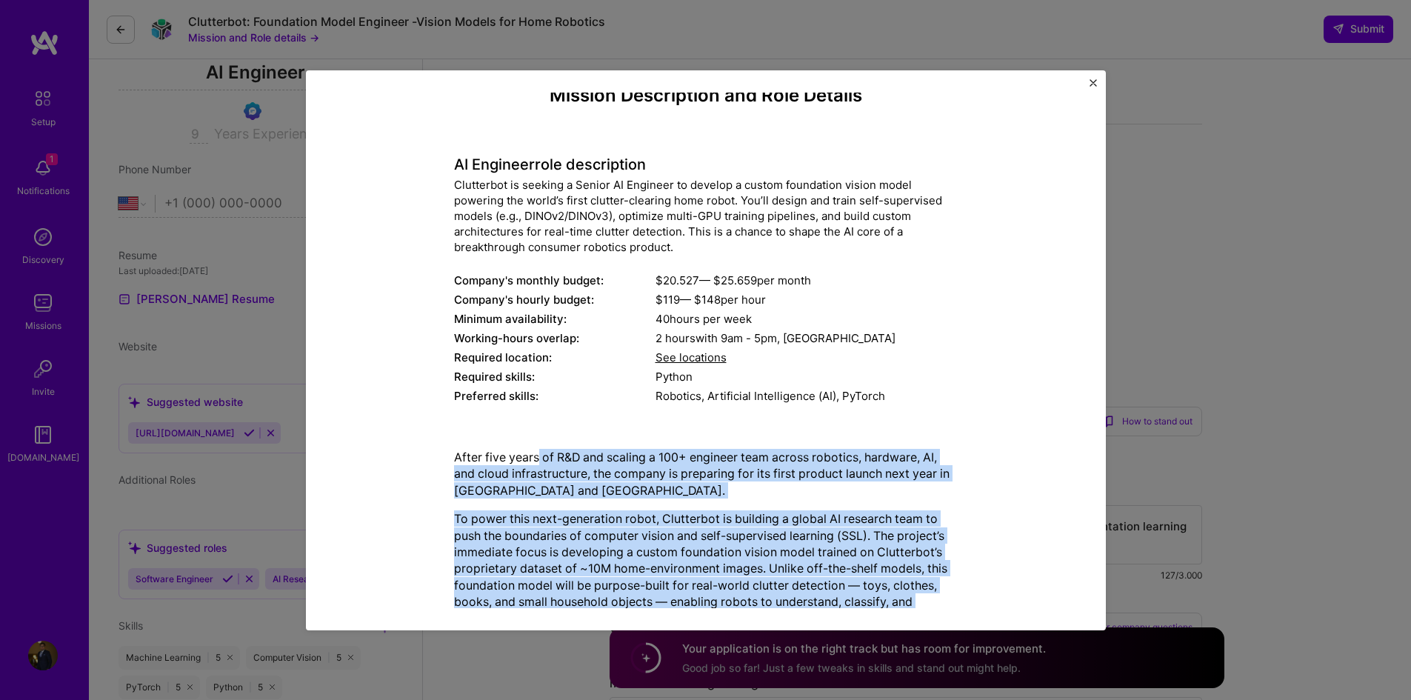
scroll to position [0, 0]
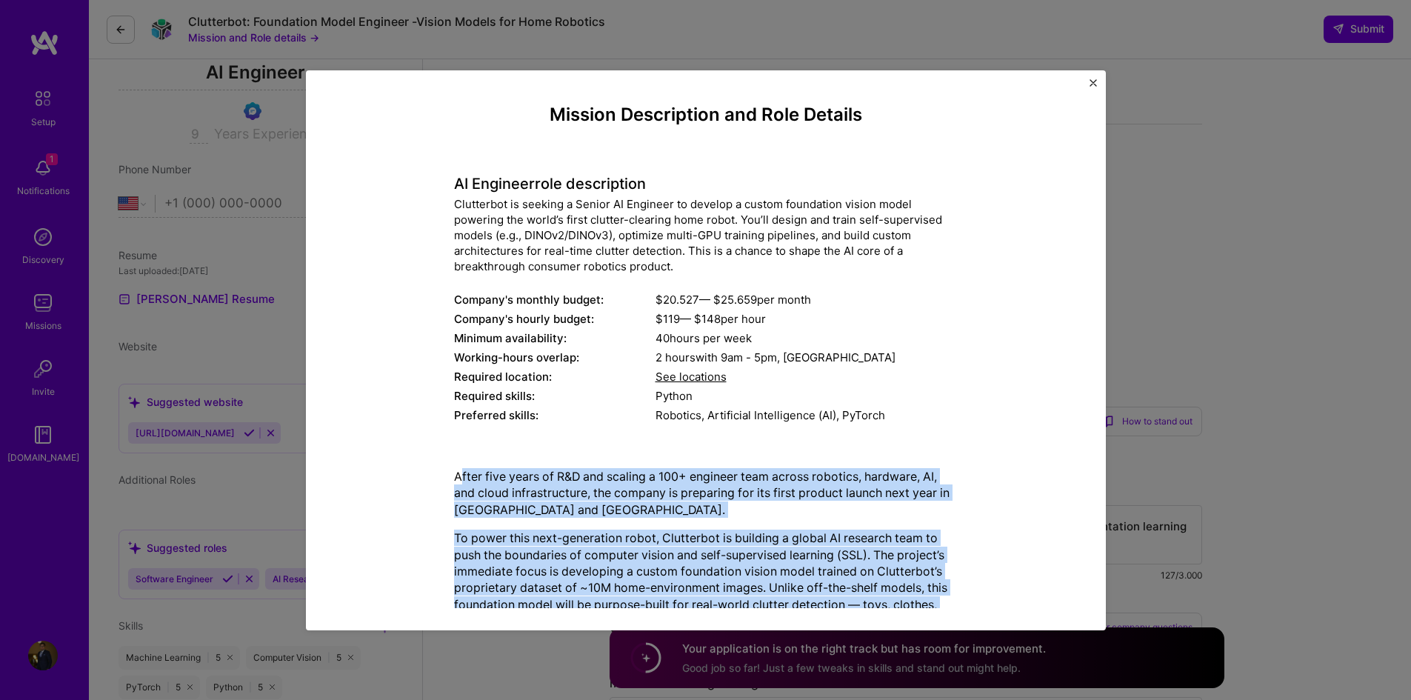
drag, startPoint x: 900, startPoint y: 586, endPoint x: 449, endPoint y: 475, distance: 463.7
click at [418, 470] on div "Mission Description and Role Details AI Engineer role description Clutterbot is…" at bounding box center [706, 647] width 732 height 1087
copy div "After five years of R&D and scaling a 100+ engineer team across robotics, hardw…"
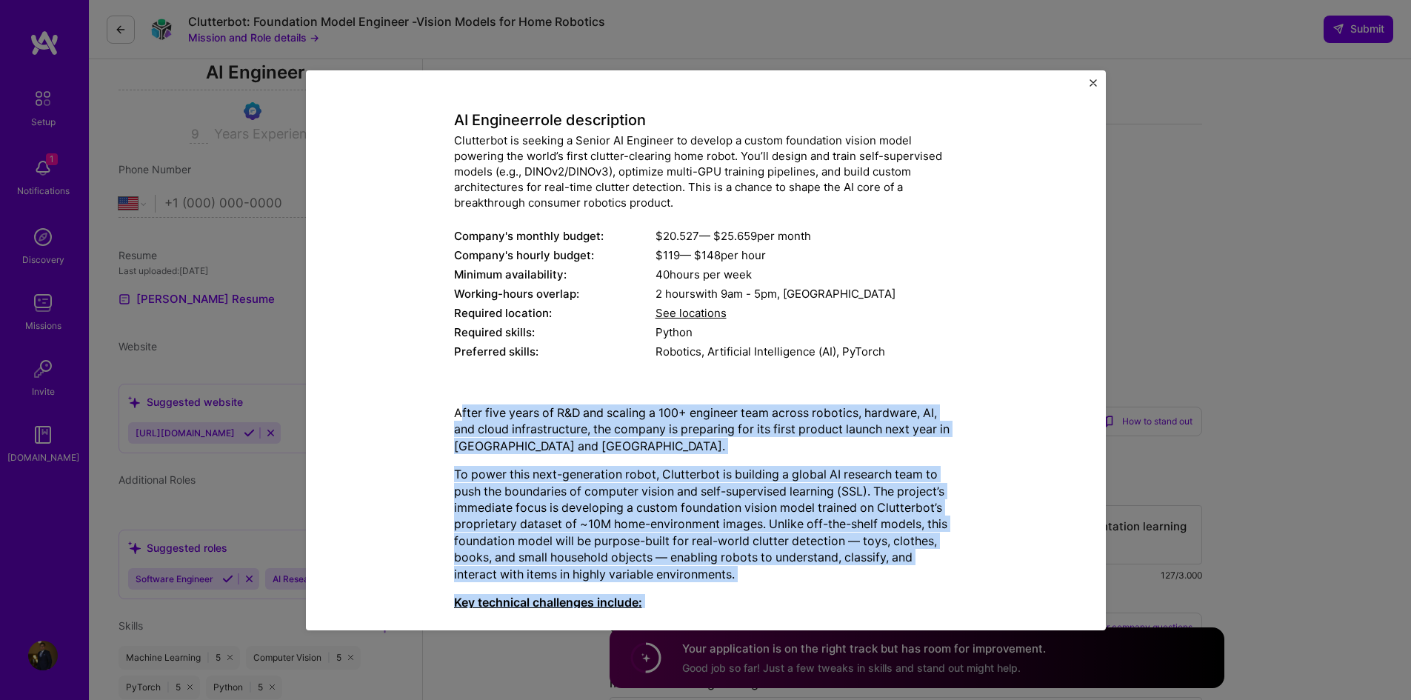
scroll to position [296, 0]
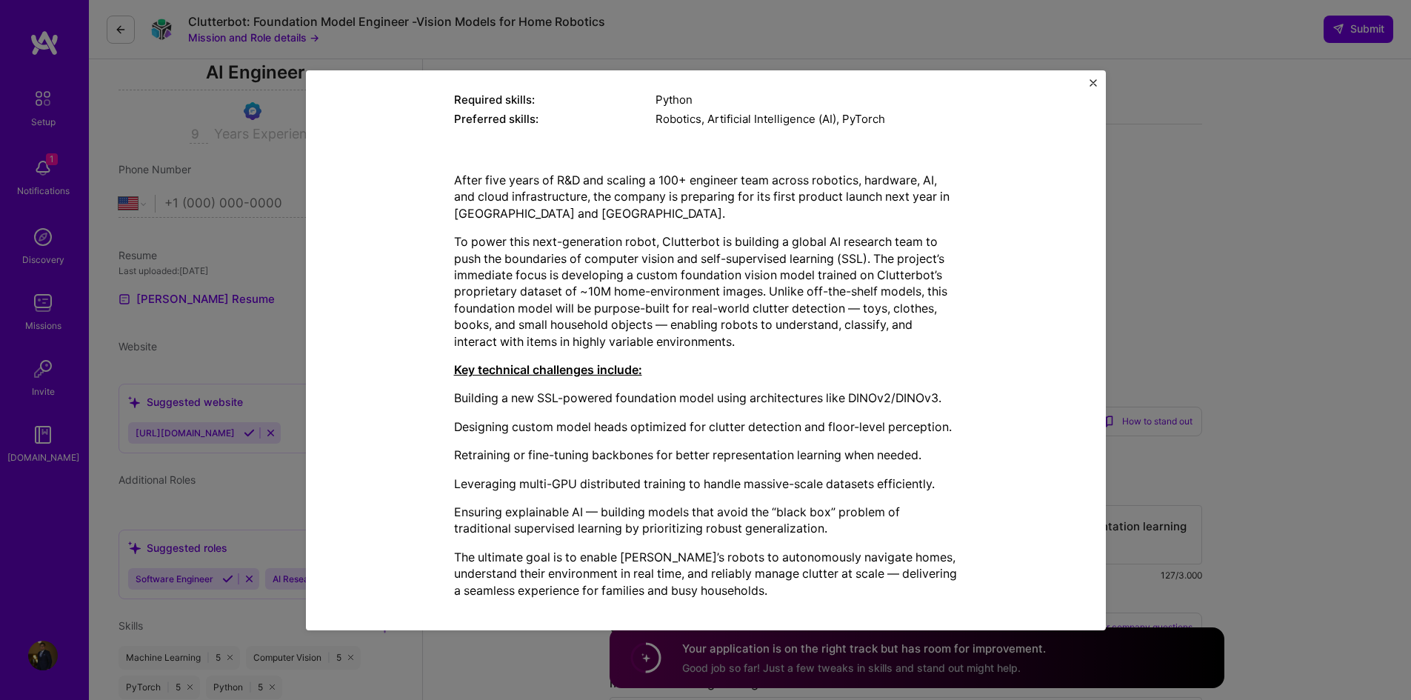
click at [1307, 316] on div "Mission Description and Role Details AI Engineer role description Clutterbot is…" at bounding box center [705, 350] width 1411 height 700
click at [1094, 81] on img "Close" at bounding box center [1092, 82] width 7 height 7
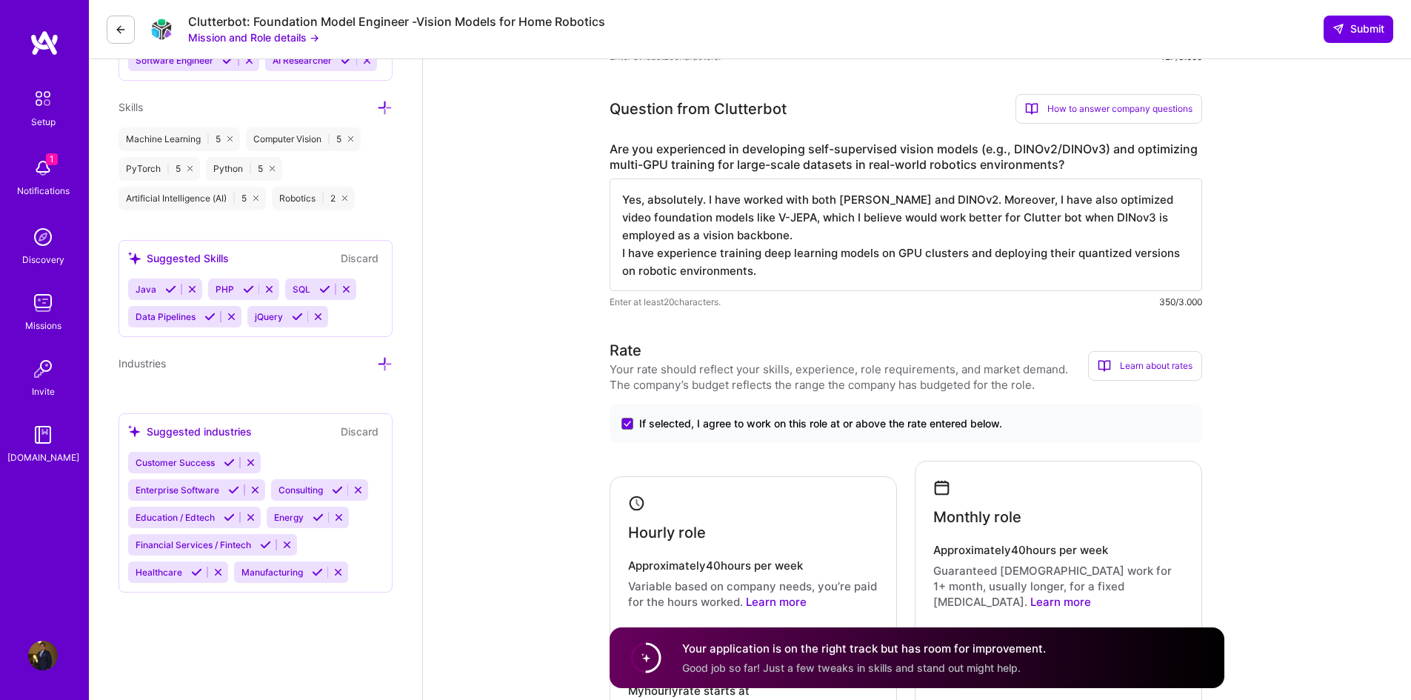
scroll to position [1, 0]
